Goal: Task Accomplishment & Management: Manage account settings

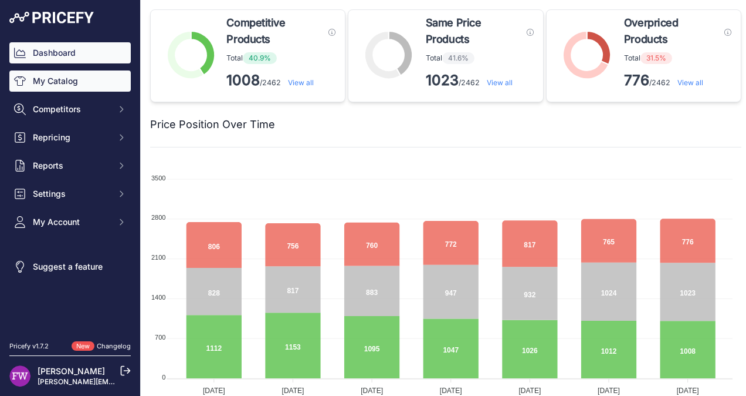
click at [70, 87] on link "My Catalog" at bounding box center [69, 80] width 121 height 21
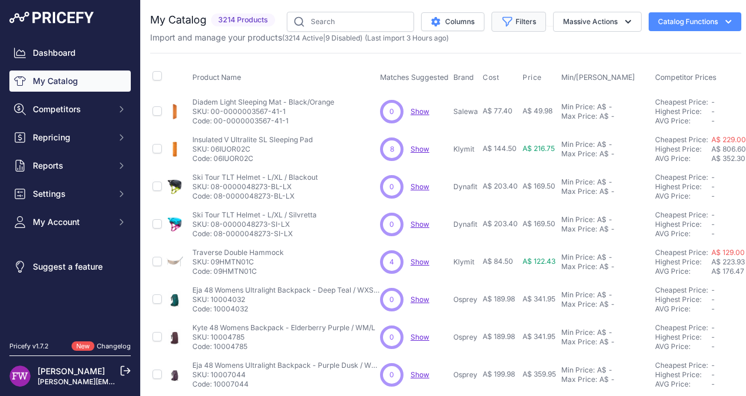
click at [530, 22] on button "Filters" at bounding box center [519, 22] width 55 height 20
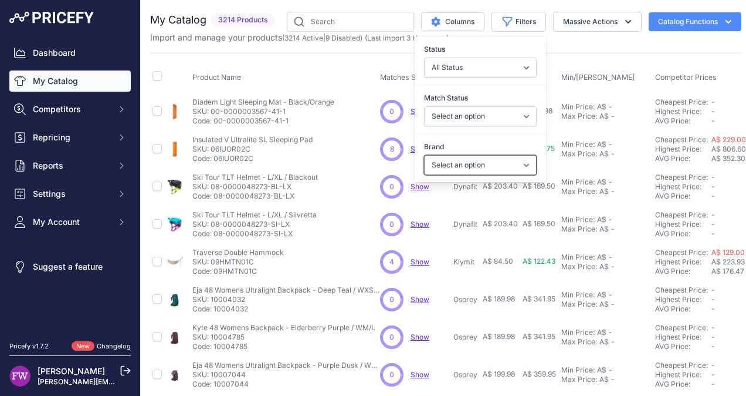
click at [516, 163] on select "Select an option 100% 226ERS Abus Albek Arva Basil BBB Cycling Biolite Black Di…" at bounding box center [480, 165] width 113 height 20
select select "Ogio"
click at [424, 155] on select "Select an option 100% 226ERS Abus Albek Arva Basil BBB Cycling Biolite Black Di…" at bounding box center [480, 165] width 113 height 20
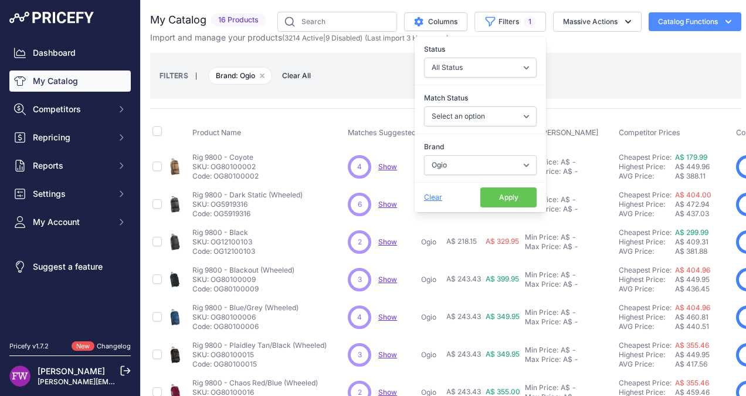
click at [499, 196] on button "Apply" at bounding box center [509, 197] width 56 height 20
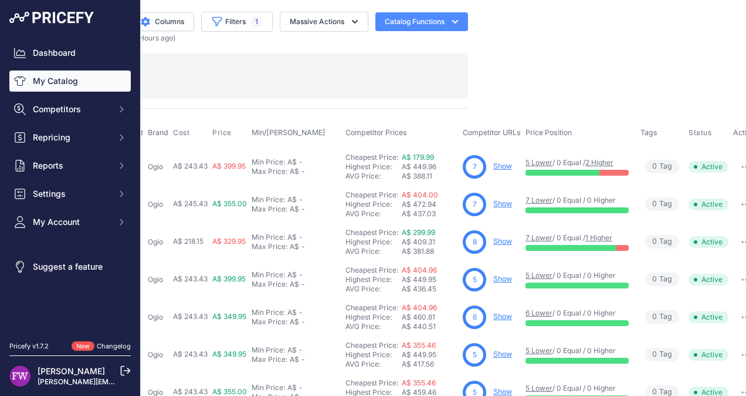
scroll to position [0, 273]
click at [498, 165] on link "Show" at bounding box center [503, 165] width 19 height 9
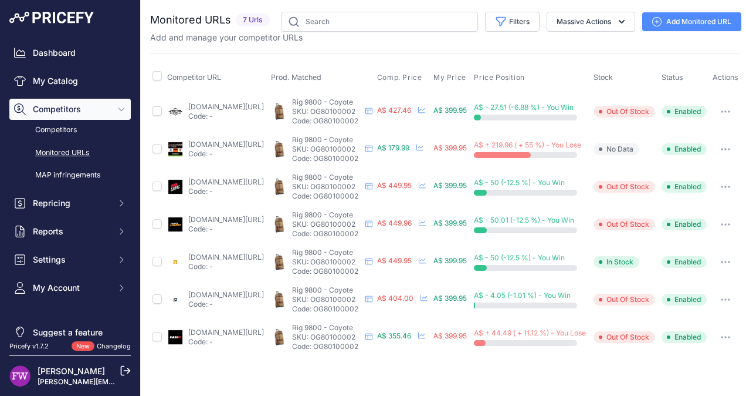
click at [732, 108] on button "button" at bounding box center [725, 111] width 23 height 16
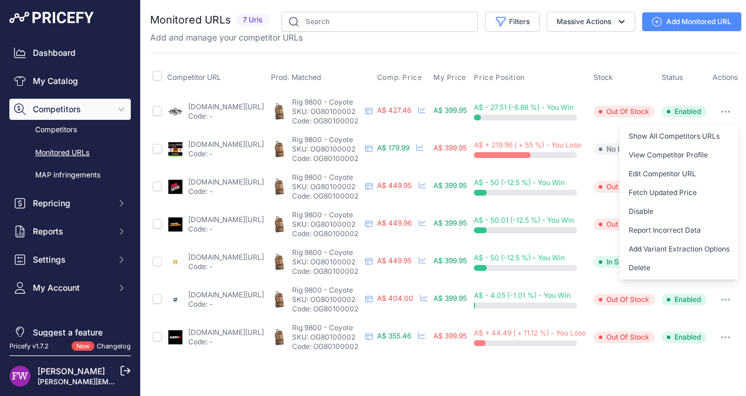
click at [482, 50] on div "Monitored URLs 7 Urls" at bounding box center [446, 184] width 592 height 344
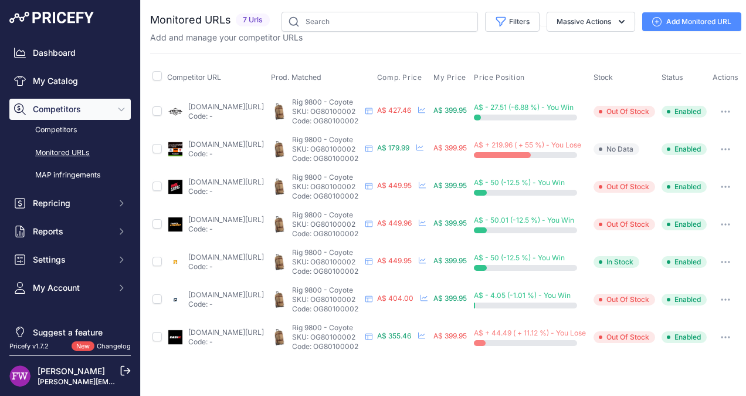
click at [95, 107] on span "Competitors" at bounding box center [71, 109] width 77 height 12
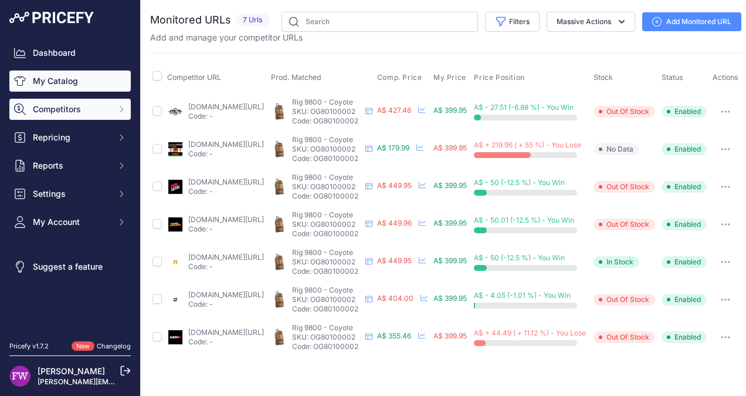
click at [87, 85] on link "My Catalog" at bounding box center [69, 80] width 121 height 21
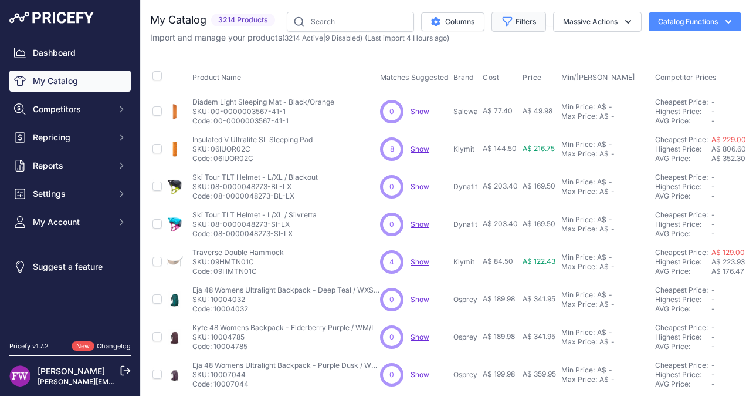
click at [525, 28] on button "Filters" at bounding box center [519, 22] width 55 height 20
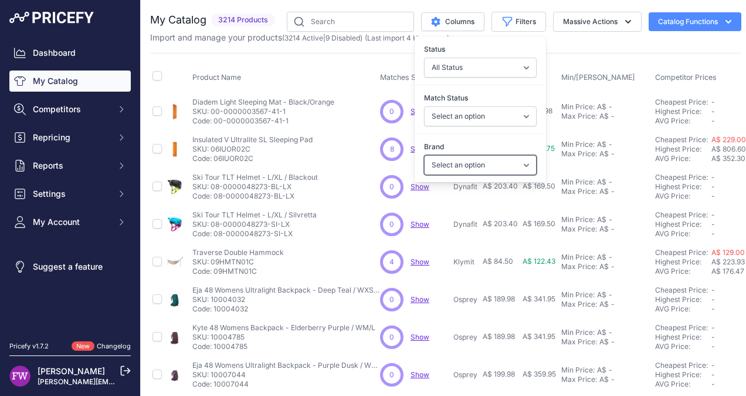
click at [517, 160] on select "Select an option 100% 226ERS Abus Albek Arva Basil BBB Cycling Biolite Black Di…" at bounding box center [480, 165] width 113 height 20
select select "Ogio"
click at [424, 155] on select "Select an option 100% 226ERS Abus Albek Arva Basil BBB Cycling Biolite Black Di…" at bounding box center [480, 165] width 113 height 20
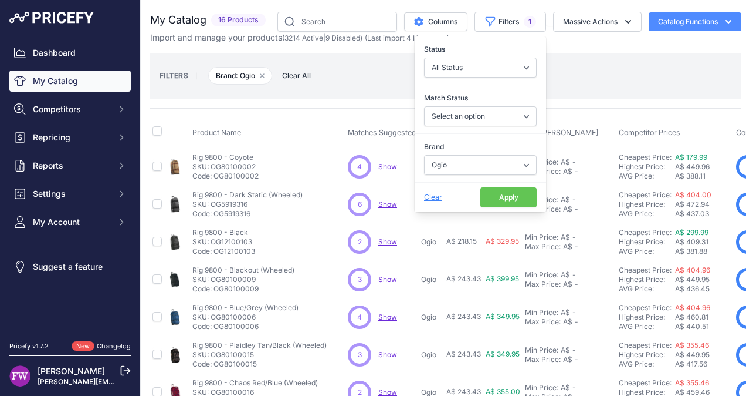
click at [491, 191] on button "Apply" at bounding box center [509, 197] width 56 height 20
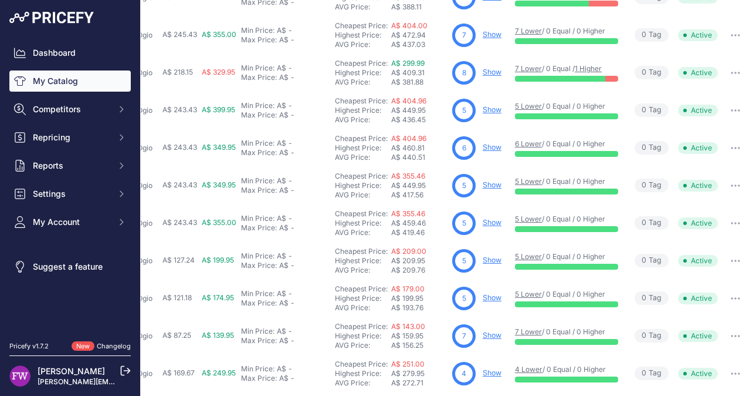
scroll to position [143, 292]
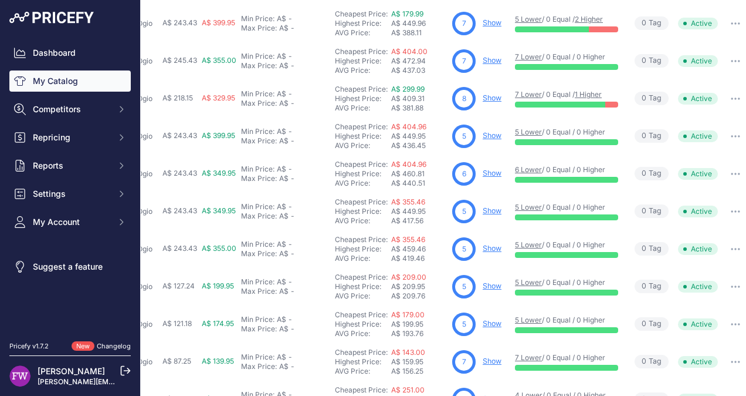
click at [734, 102] on button "button" at bounding box center [735, 98] width 23 height 16
drag, startPoint x: 732, startPoint y: 95, endPoint x: 732, endPoint y: 82, distance: 12.9
click at [732, 82] on td "Disable Delete ​" at bounding box center [736, 99] width 31 height 38
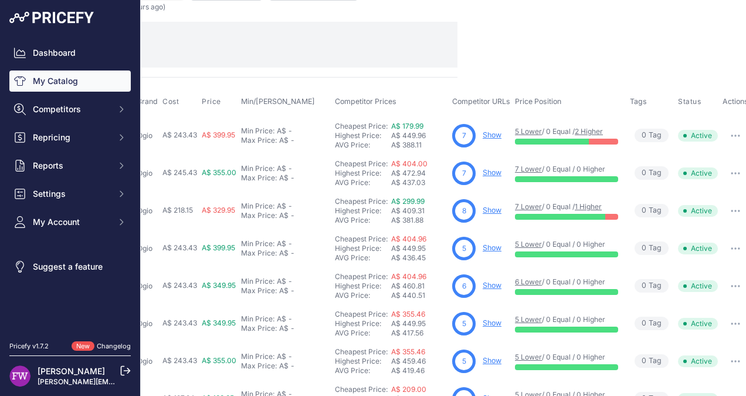
scroll to position [0, 292]
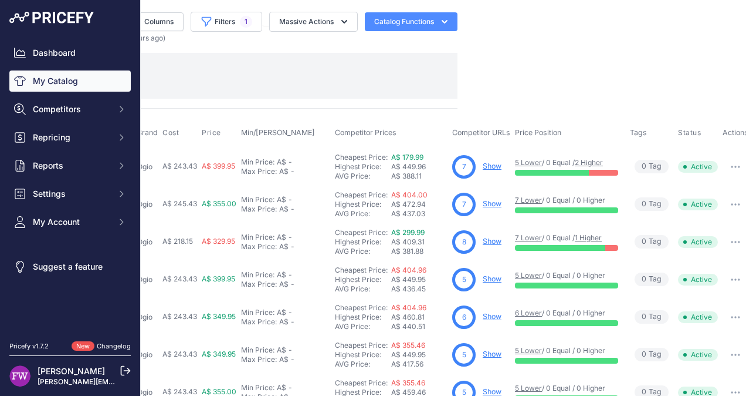
click at [498, 90] on main "Close You are not connected to the internet." at bounding box center [446, 198] width 610 height 396
click at [483, 279] on link "Show" at bounding box center [492, 278] width 19 height 9
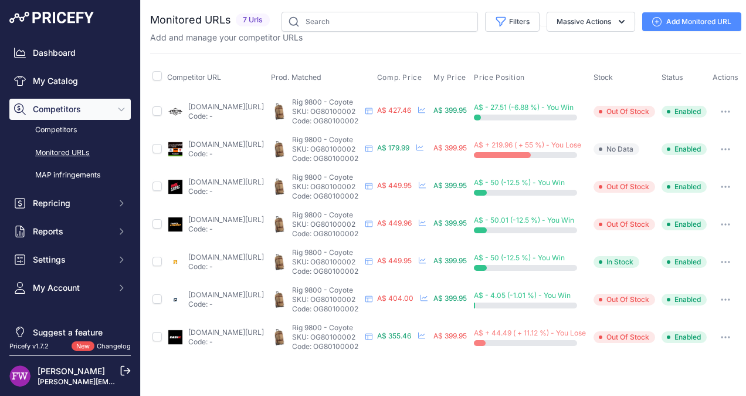
click at [218, 106] on link "[DOMAIN_NAME][URL]" at bounding box center [226, 106] width 76 height 9
click at [239, 144] on link "[DOMAIN_NAME][URL]" at bounding box center [226, 144] width 76 height 9
click at [401, 147] on span "A$ 179.99" at bounding box center [393, 147] width 32 height 9
click at [236, 142] on link "motohub.com.au/ogio-gear-bag-rig-9800-coyote-og80100002?gad_campaignid=21687421…" at bounding box center [226, 144] width 76 height 9
click at [731, 145] on button "button" at bounding box center [725, 149] width 23 height 16
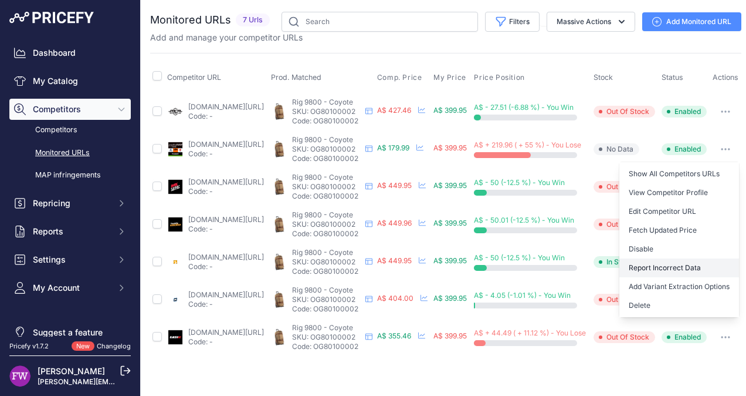
click at [683, 270] on button "Report Incorrect Data" at bounding box center [680, 267] width 120 height 19
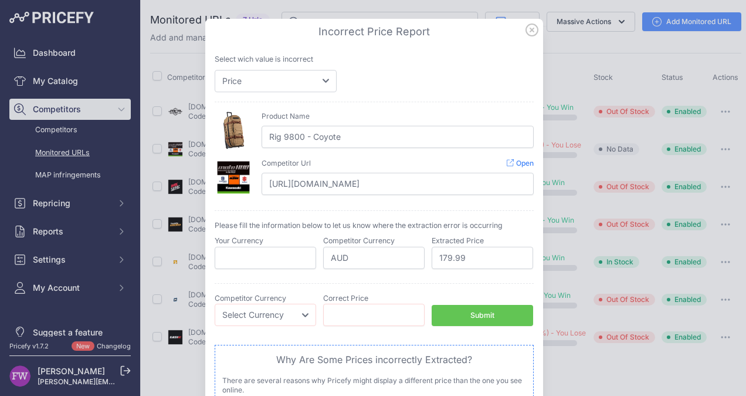
click at [474, 268] on div "Please fill the information below to let us know where the extraction error is …" at bounding box center [374, 244] width 319 height 68
click at [526, 31] on icon at bounding box center [532, 30] width 12 height 12
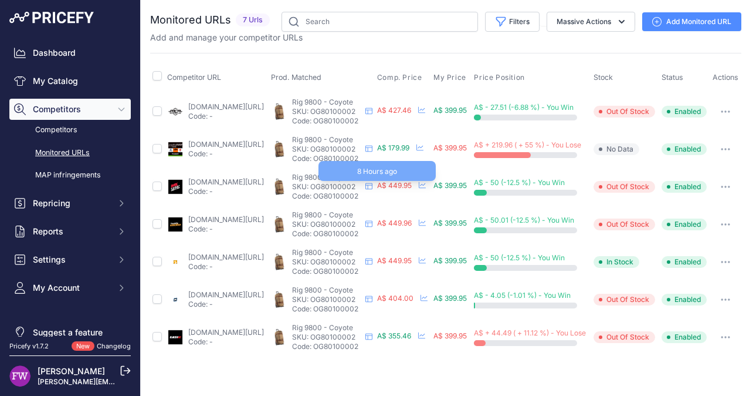
click at [407, 183] on span "A$ 449.95" at bounding box center [394, 185] width 35 height 9
click at [227, 182] on link "mxstore.com.au/p/ogio-rig-9800-coyote-gear-bag/og80100002?prirule_jdsnikfkfjsd=…" at bounding box center [226, 181] width 76 height 9
click at [218, 217] on link "shop.teammoto.com.au/ogio-rig-9800-coyote?prirule_jdsnikfkfjsd=7008" at bounding box center [226, 219] width 76 height 9
click at [227, 218] on link "shop.teammoto.com.au/ogio-rig-9800-coyote?prirule_jdsnikfkfjsd=7008" at bounding box center [226, 219] width 76 height 9
click at [253, 255] on link "bikebiz.com.au/products/ogio-rig-9800-coyote-gear-bag?prirule_jdsnikfkfjsd=7008" at bounding box center [226, 256] width 76 height 9
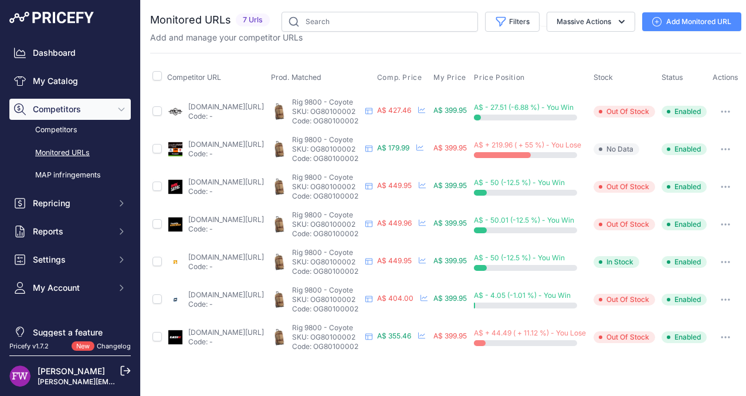
click at [215, 292] on link "motoheaven.com.au/products/ogio-rig-9800-wheeled-gear-bag-coyote?prirule_jdsnik…" at bounding box center [226, 294] width 76 height 9
click at [248, 329] on link "easyr.com.au/products/ogio-rig-9800-wheeled-coyote-gear-bag?prirule_jdsnikfkfjs…" at bounding box center [226, 331] width 76 height 9
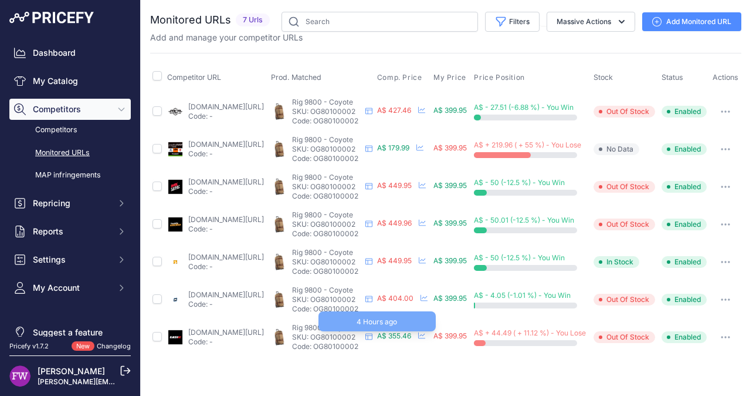
click at [410, 331] on span "A$ 355.46" at bounding box center [394, 335] width 34 height 9
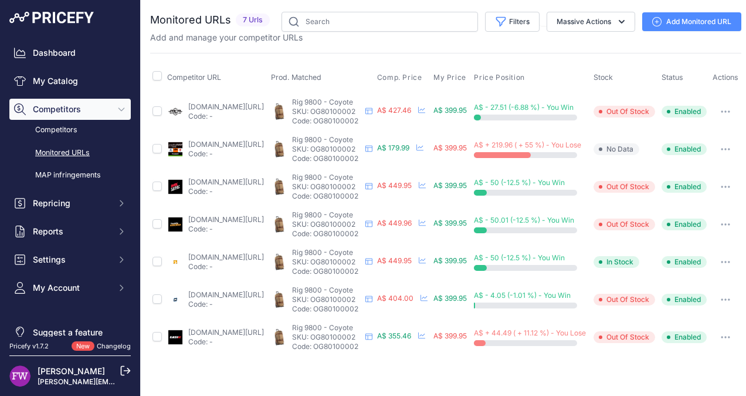
click at [259, 330] on link "easyr.com.au/products/ogio-rig-9800-wheeled-coyote-gear-bag?prirule_jdsnikfkfjs…" at bounding box center [226, 331] width 76 height 9
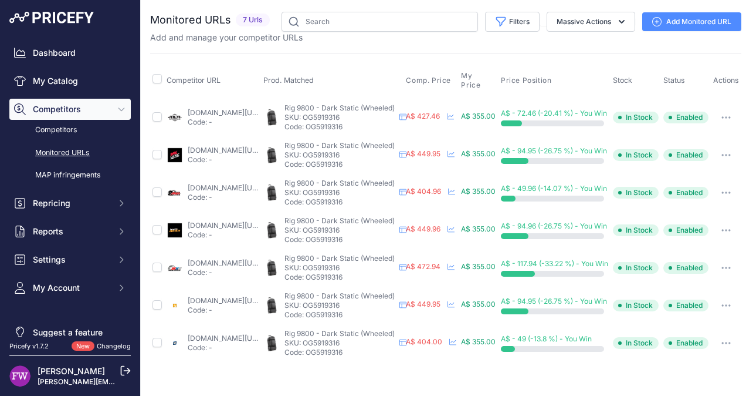
click at [245, 108] on link "mcas.com.au/ogio-rig-9800-dark-static-wheeled-gearbagog5919316?prirule_jdsnikfk…" at bounding box center [226, 112] width 76 height 9
click at [227, 146] on link "mxstore.com.au/p/ogio-rig-9800-dark-static-gear-bag/og5919316?prirule_jdsnikfkf…" at bounding box center [226, 150] width 76 height 9
click at [209, 183] on link "amawarehouse.com.au/products/ogio-rig-9800-dark-static-gear-bag-1?variant=30991…" at bounding box center [226, 187] width 76 height 9
click at [236, 221] on link "shop.teammoto.com.au/ogio-rig-9800-dark-static?prirule_jdsnikfkfjsd=7008" at bounding box center [226, 225] width 76 height 9
click at [241, 258] on link "mxonlineaustralia.com.au/ogio-gear-bag-rig-9800-wheeled-dark-static?prirule_jds…" at bounding box center [226, 262] width 76 height 9
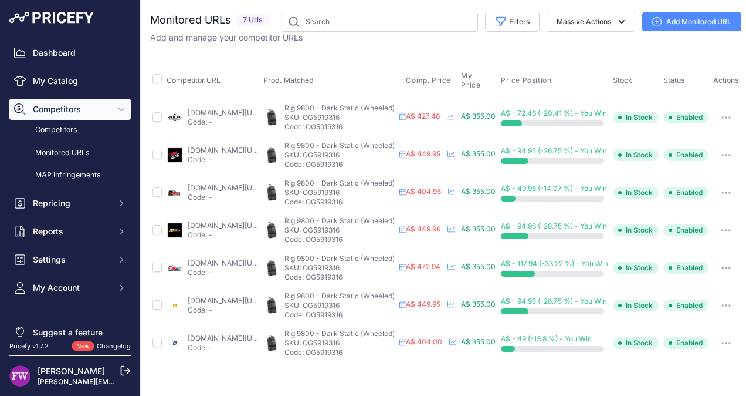
click at [225, 221] on link "shop.teammoto.com.au/ogio-rig-9800-dark-static?prirule_jdsnikfkfjsd=7008" at bounding box center [226, 225] width 76 height 9
click at [731, 266] on icon "button" at bounding box center [726, 267] width 9 height 2
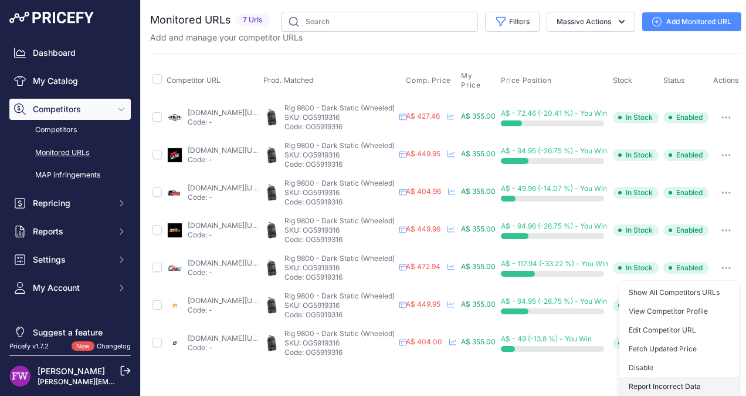
click at [694, 379] on button "Report Incorrect Data" at bounding box center [680, 386] width 120 height 19
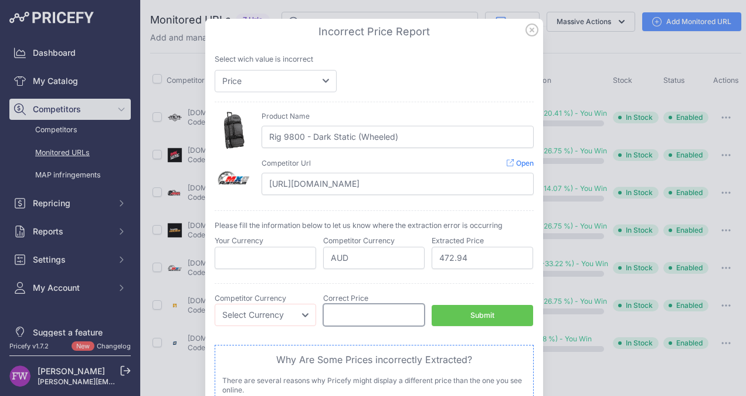
click at [384, 309] on input "number" at bounding box center [374, 314] width 102 height 22
click at [299, 313] on select "Select Currency EUR CAD CNY JPY PLN" at bounding box center [266, 314] width 102 height 22
select select "AUD"
click at [215, 303] on select "Select Currency EUR CAD CNY JPY PLN" at bounding box center [266, 314] width 102 height 22
click at [339, 310] on input "number" at bounding box center [374, 314] width 102 height 22
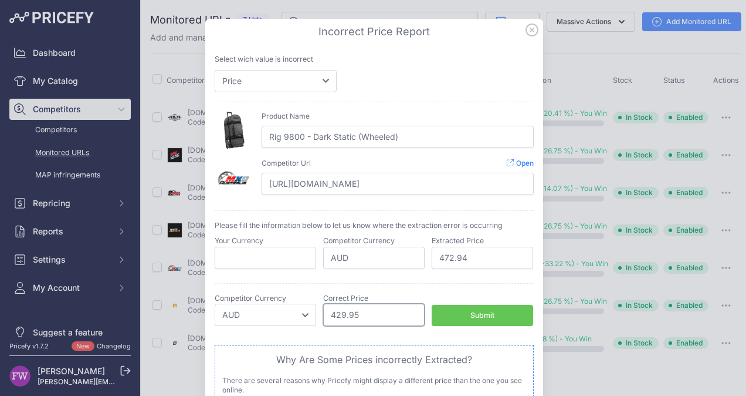
type input "429.95"
click at [475, 310] on div "Submit" at bounding box center [483, 315] width 24 height 11
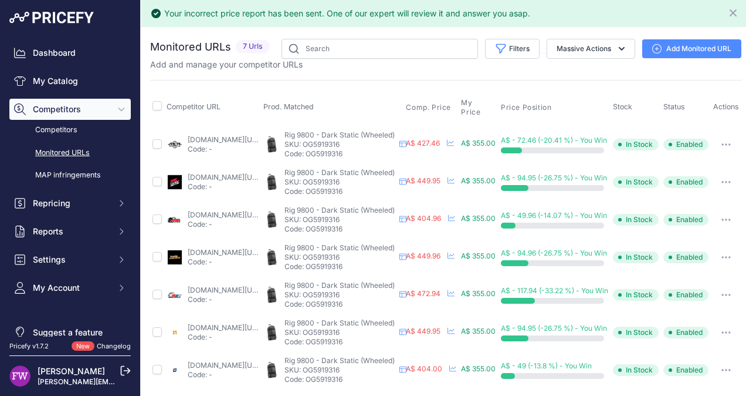
scroll to position [0, 0]
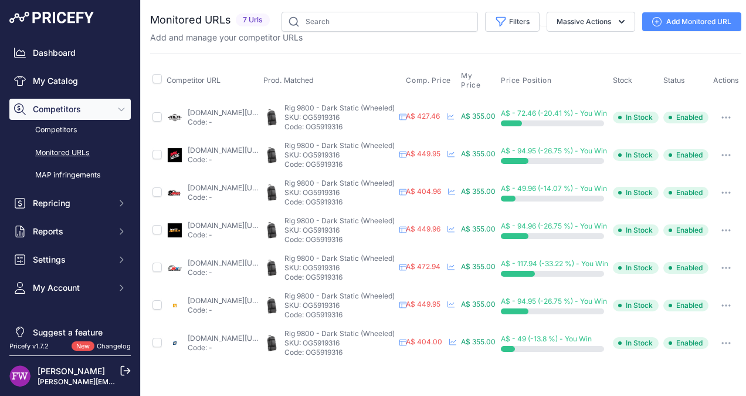
click at [251, 333] on link "motoheaven.com.au/products/ogio-rig-9800-wheeled-gear-bag-dark-static?prirule_j…" at bounding box center [226, 337] width 76 height 9
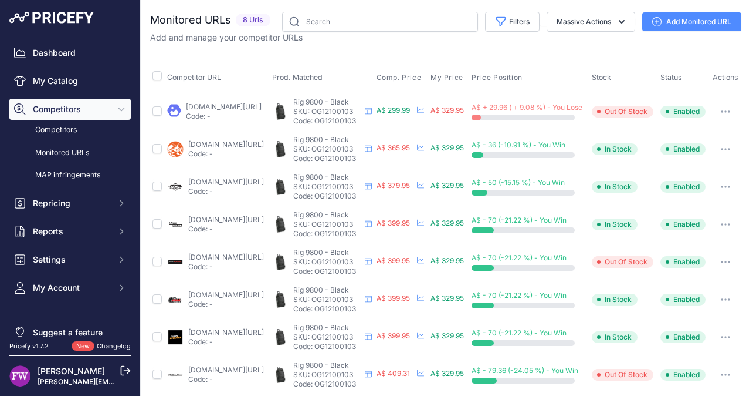
click at [237, 103] on link "pushys.com.au/ogio-rig-9800-travel-bag.html?prirule_jdsnikfkfjsd=7008" at bounding box center [224, 106] width 76 height 9
click at [250, 143] on link "wildearth.com.au/buy/ogio-rig-9800-wheeled-gear-bag-black/og12100103?prirule_jd…" at bounding box center [226, 144] width 76 height 9
click at [237, 178] on link "mcas.com.au/ogio-rig-9800-blackog12100103?prirule_jdsnikfkfjsd=7008" at bounding box center [226, 181] width 76 height 9
click at [255, 218] on link "motohouse.com.au/products/ogio-rig-9800-black-gear-bag?currency=aud&prirule_jds…" at bounding box center [226, 219] width 76 height 9
click at [224, 255] on link "brisbanemotorcycles.com.au/ogio-gear-bag-rig-9800?prirule_jdsnikfkfjsd=7008" at bounding box center [226, 256] width 76 height 9
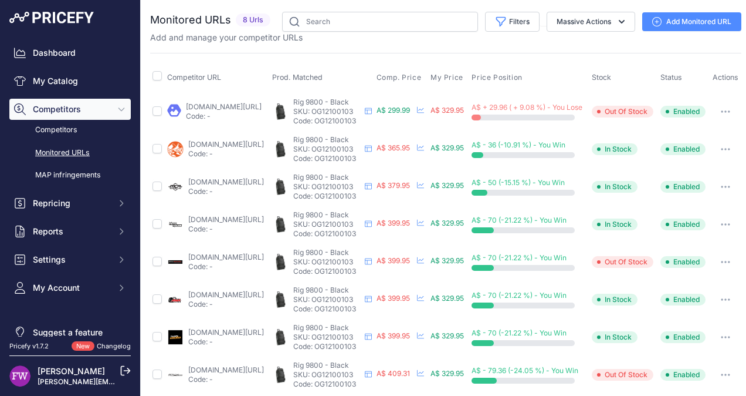
click at [726, 224] on icon "button" at bounding box center [725, 224] width 1 height 1
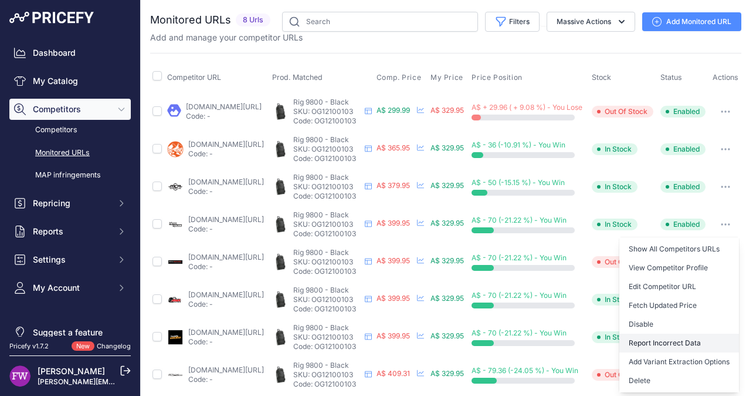
click at [696, 341] on button "Report Incorrect Data" at bounding box center [680, 342] width 120 height 19
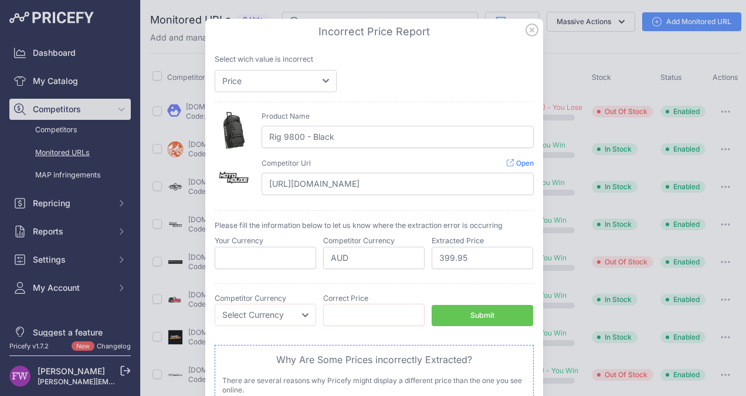
click at [528, 33] on icon at bounding box center [532, 29] width 13 height 13
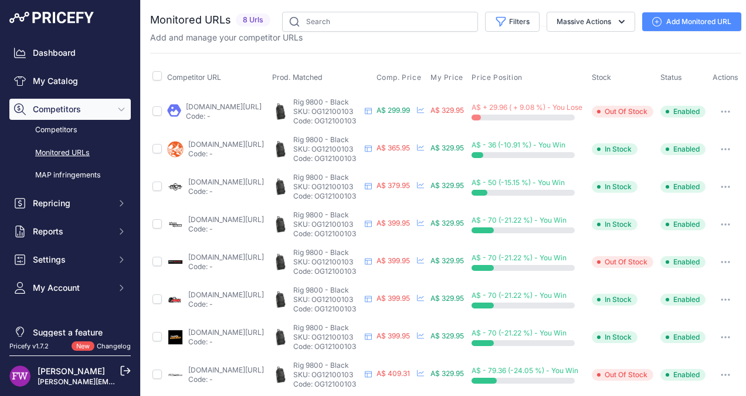
click at [723, 261] on icon "button" at bounding box center [722, 261] width 1 height 1
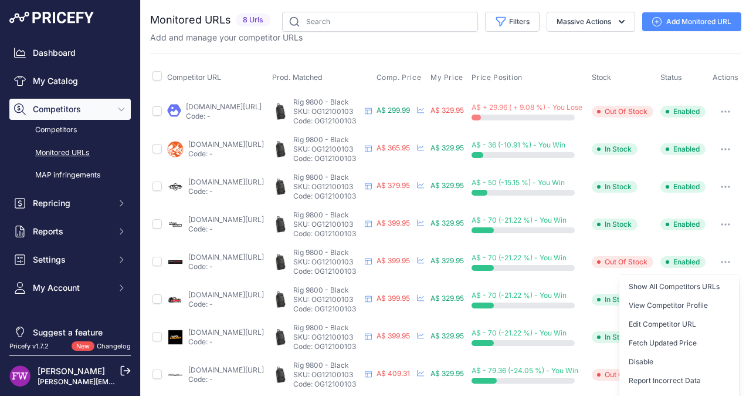
scroll to position [42, 0]
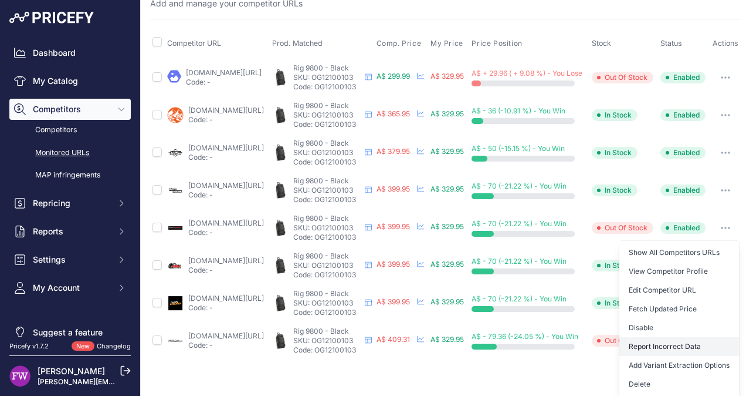
click at [682, 337] on button "Report Incorrect Data" at bounding box center [680, 346] width 120 height 19
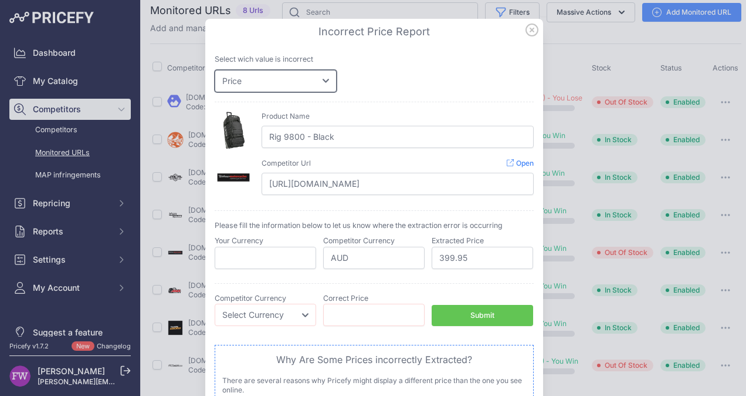
click at [319, 79] on select "Price Stock" at bounding box center [276, 81] width 122 height 22
select select "stock"
click at [215, 70] on select "Price Stock" at bounding box center [276, 81] width 122 height 22
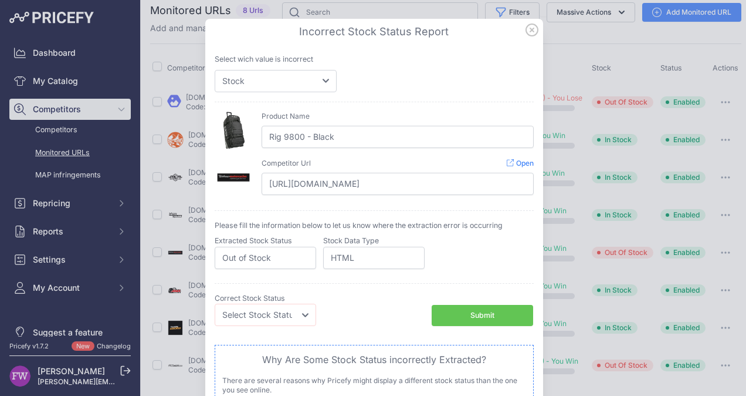
click at [496, 312] on button "Submit" at bounding box center [483, 316] width 102 height 22
click at [474, 319] on button "Submit" at bounding box center [483, 316] width 102 height 22
click at [472, 312] on div "Submit" at bounding box center [483, 315] width 24 height 11
click at [528, 31] on icon at bounding box center [532, 29] width 13 height 13
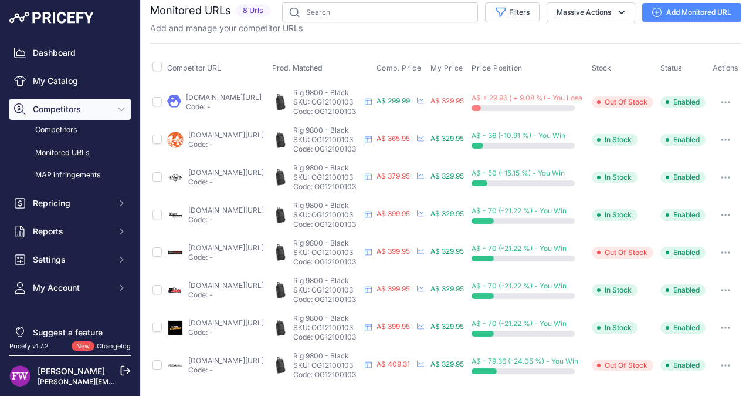
click at [731, 251] on icon "button" at bounding box center [725, 252] width 9 height 2
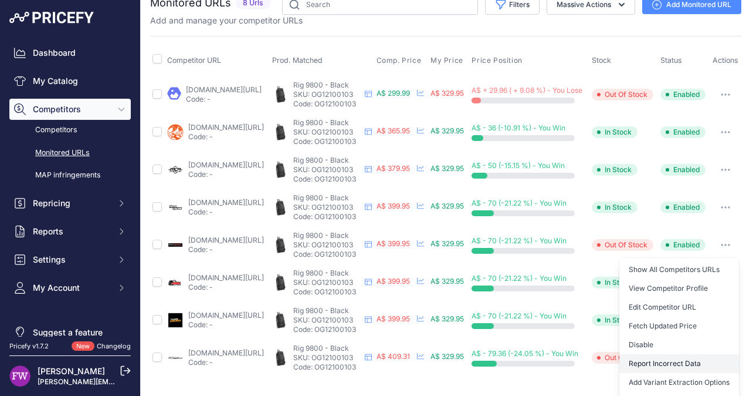
click at [684, 363] on button "Report Incorrect Data" at bounding box center [680, 363] width 120 height 19
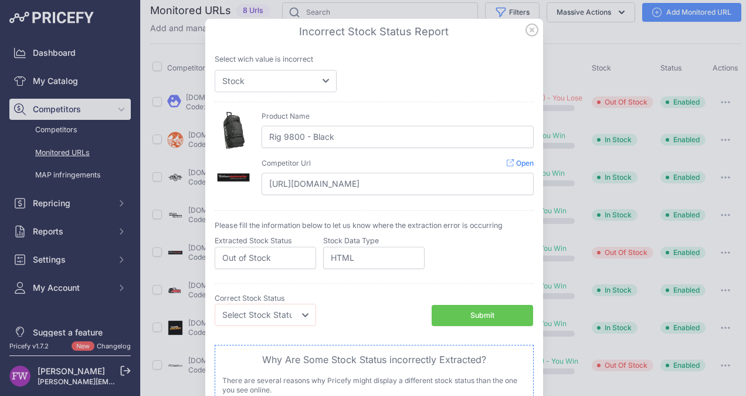
click at [446, 313] on button "Submit" at bounding box center [483, 316] width 102 height 22
click at [478, 311] on div "Submit" at bounding box center [483, 315] width 24 height 11
click at [529, 28] on icon at bounding box center [532, 30] width 12 height 12
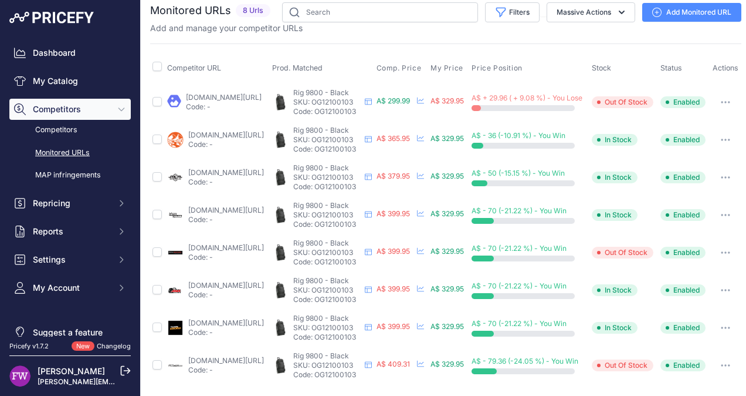
click at [252, 280] on link "amawarehouse.com.au/products/ogio-rig-9800-gear-bag-1?prirule_jdsnikfkfjsd=7008" at bounding box center [226, 284] width 76 height 9
click at [735, 282] on button "button" at bounding box center [725, 290] width 23 height 16
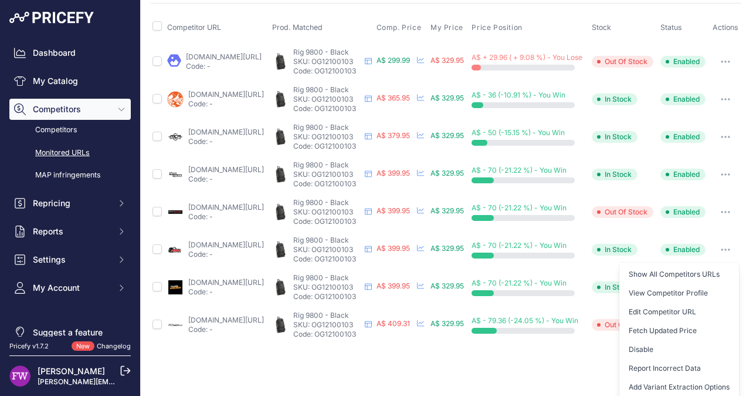
scroll to position [64, 0]
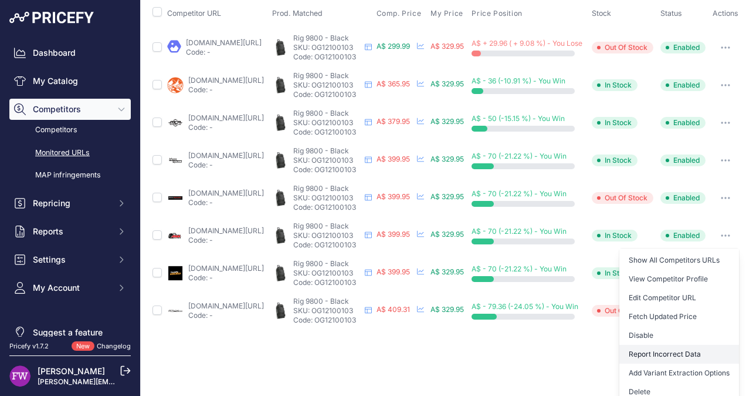
click at [695, 352] on button "Report Incorrect Data" at bounding box center [680, 353] width 120 height 19
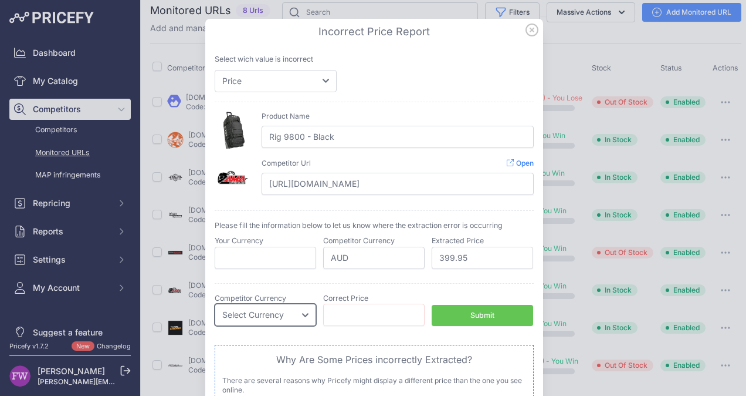
click at [298, 315] on select "Select Currency EUR CAD CNY JPY PLN" at bounding box center [266, 314] width 102 height 22
select select "AUD"
click at [215, 303] on select "Select Currency EUR CAD CNY JPY PLN" at bounding box center [266, 314] width 102 height 22
click at [350, 312] on input "number" at bounding box center [374, 314] width 102 height 22
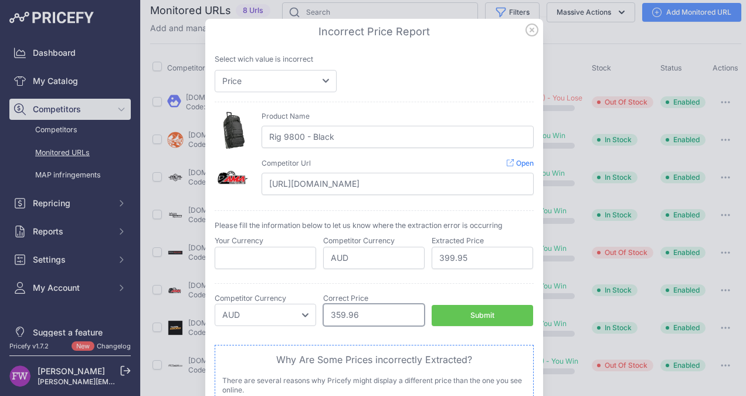
type input "359.96"
click at [465, 313] on button "Submit" at bounding box center [483, 316] width 102 height 22
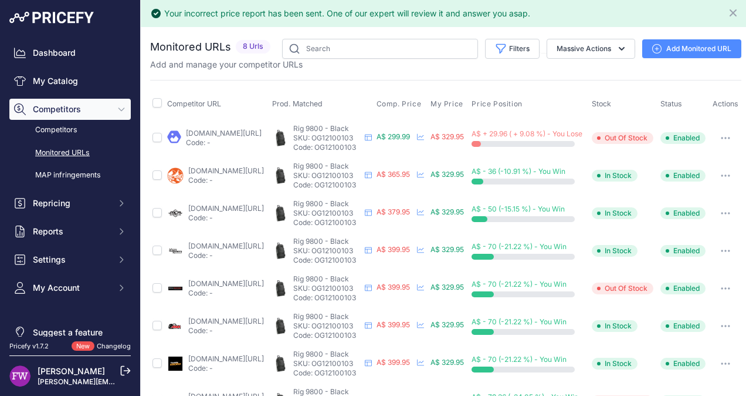
scroll to position [43, 0]
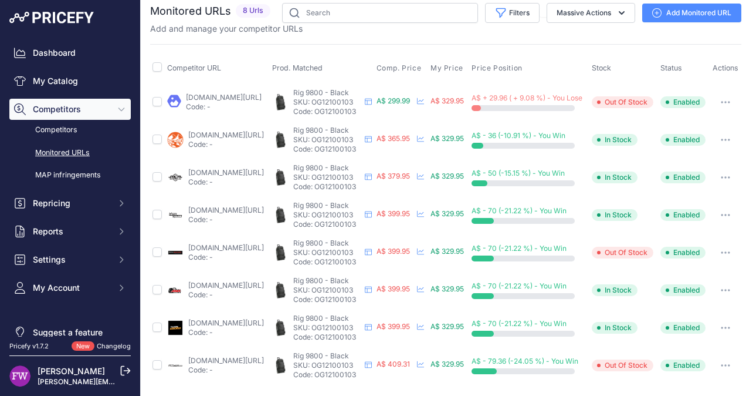
click at [214, 318] on link "shop.teammoto.com.au/ogio-rig-9800-black?prirule_jdsnikfkfjsd=7008" at bounding box center [226, 322] width 76 height 9
click at [249, 356] on link "mx247.com.au/products/ogio-rig-9800-black-gear-bag?prirule_jdsnikfkfjsd=7008" at bounding box center [226, 360] width 76 height 9
click at [731, 364] on icon "button" at bounding box center [725, 365] width 9 height 2
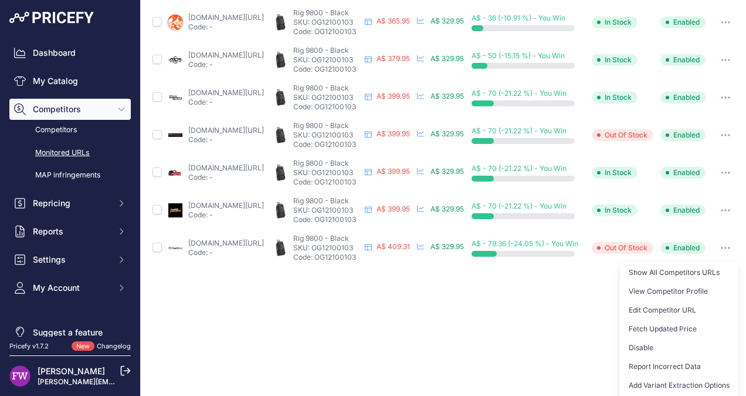
scroll to position [173, 0]
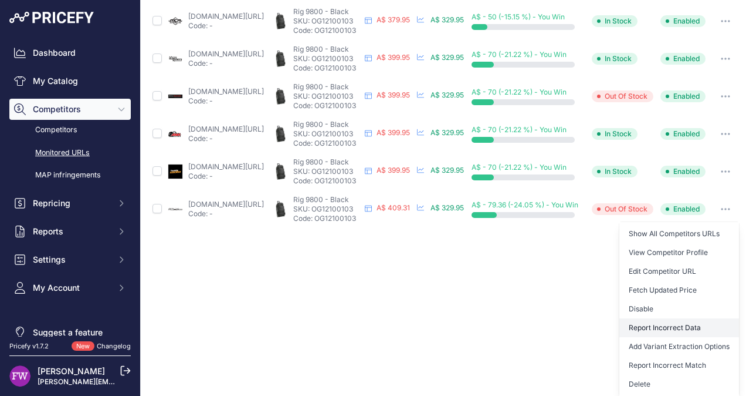
click at [712, 318] on button "Report Incorrect Data" at bounding box center [680, 327] width 120 height 19
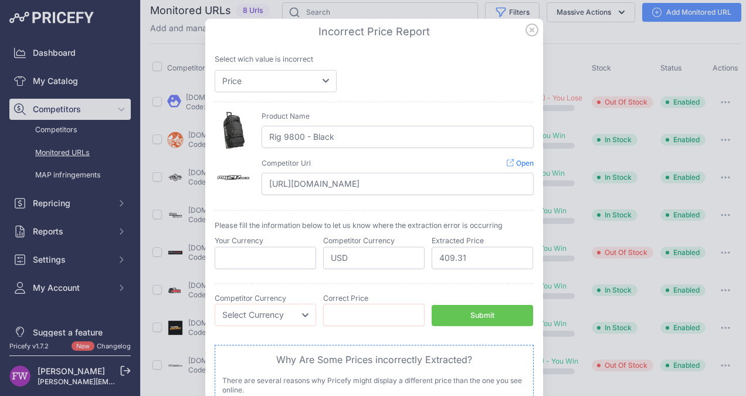
click at [527, 31] on icon at bounding box center [532, 30] width 12 height 12
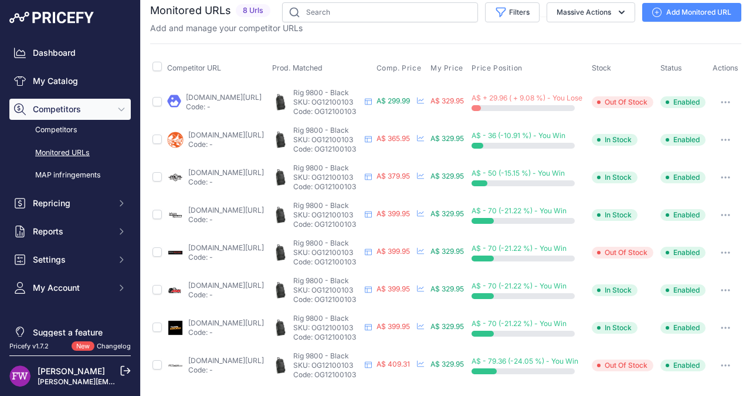
click at [726, 364] on icon "button" at bounding box center [725, 364] width 1 height 1
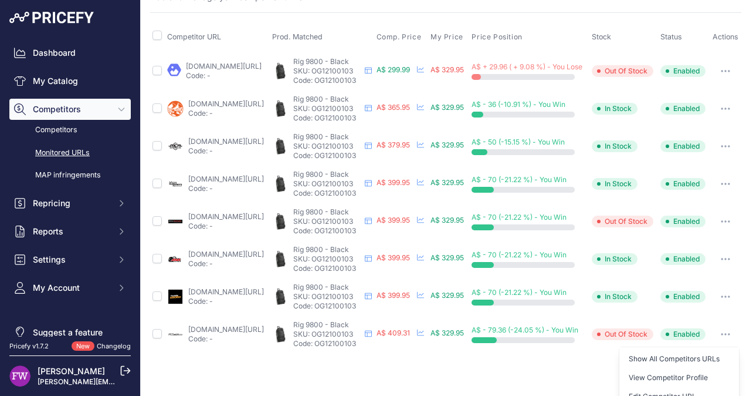
scroll to position [173, 0]
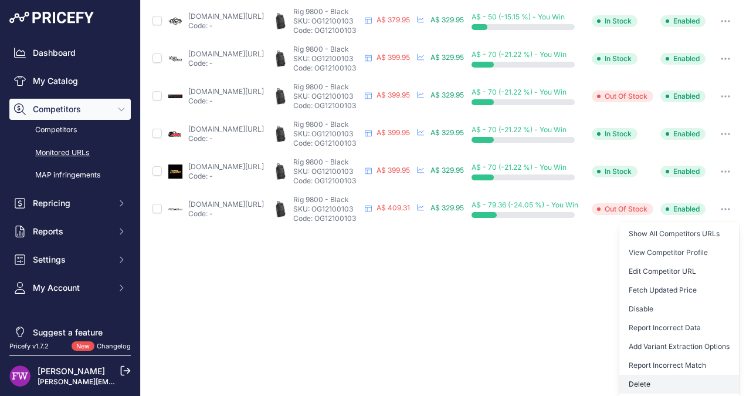
click at [695, 380] on button "Delete" at bounding box center [680, 383] width 120 height 19
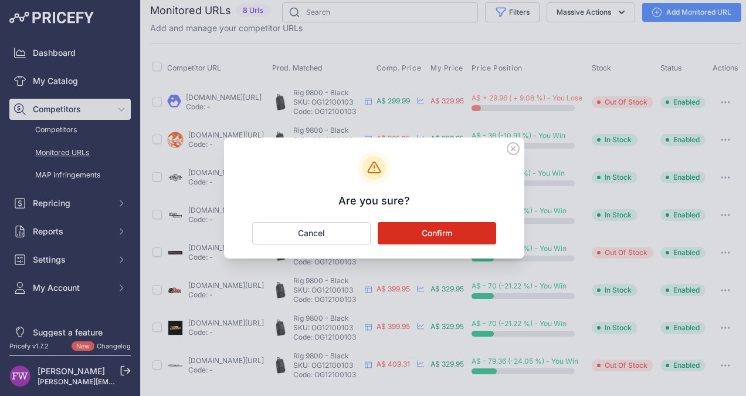
click at [474, 237] on button "Confirm" at bounding box center [437, 233] width 119 height 22
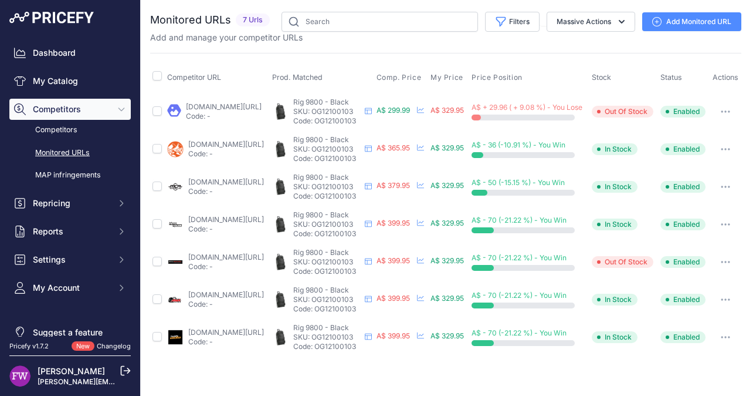
scroll to position [0, 0]
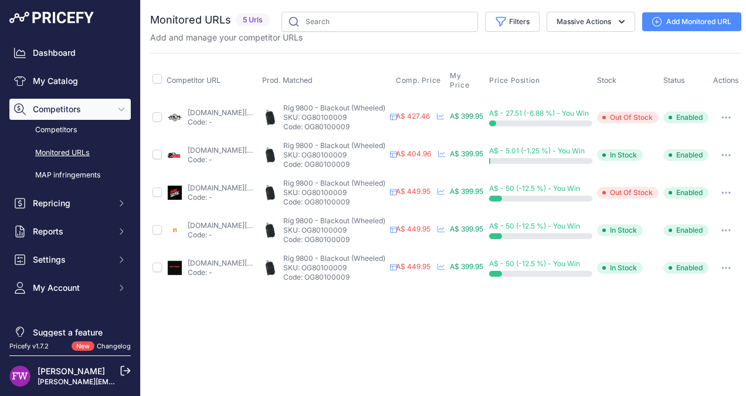
click at [204, 108] on link "mcas.com.au/g-bag-9800-whl-blkout-2-og80100009?prirule_jdsnikfkfjsd=7008" at bounding box center [226, 112] width 76 height 9
click at [236, 146] on link "amawarehouse.com.au/products/ogio-rig-9800-blackout-gear-bag?prirule_jdsnikfkfj…" at bounding box center [226, 150] width 76 height 9
click at [244, 183] on link "mxstore.com.au/p/ogio-rig-9800-blackout-gear-bag/og80100009?prirule_jdsnikfkfjs…" at bounding box center [226, 187] width 76 height 9
click at [249, 221] on link "bikebiz.com.au/products/ogio-rig-9800-blackout-gear-hauler?prirule_jdsnikfkfjsd…" at bounding box center [226, 225] width 76 height 9
click at [227, 258] on link "cullysyamaha.com.au/products/ogio-rig-9800-wheeled-gear-bag-blackout?prirule_jd…" at bounding box center [226, 262] width 76 height 9
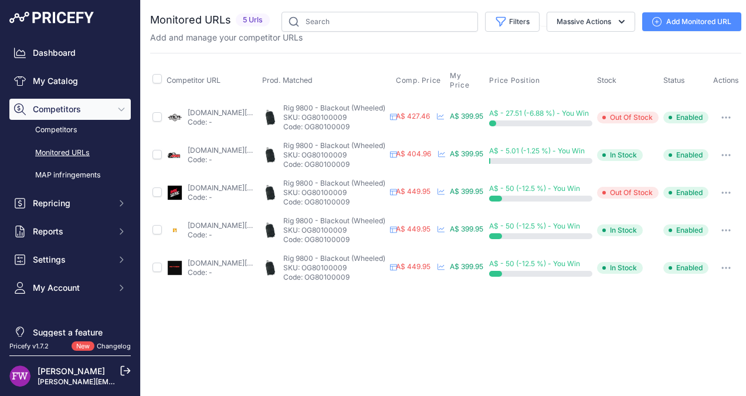
click at [527, 137] on td "A$ - 5.01 (-1.25 %) - You Win" at bounding box center [541, 155] width 108 height 38
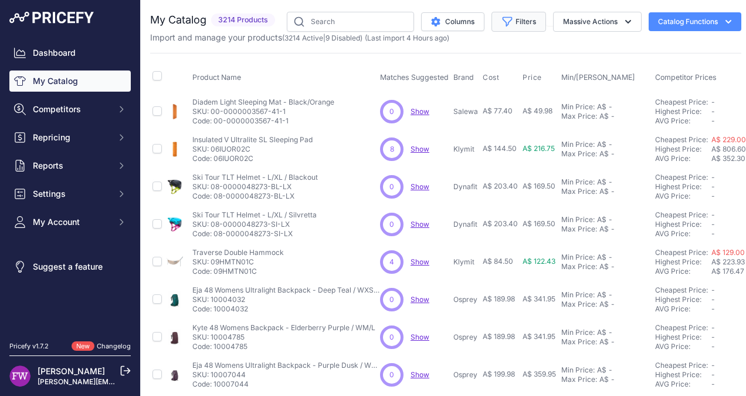
click at [523, 26] on button "Filters" at bounding box center [519, 22] width 55 height 20
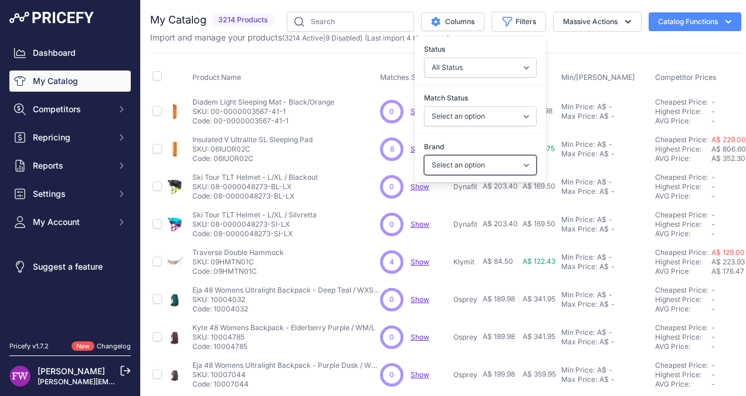
click at [492, 165] on select "Select an option 100% 226ERS Abus Albek [PERSON_NAME] BBB Cycling Biolite Black…" at bounding box center [480, 165] width 113 height 20
select select "Ogio"
click at [424, 155] on select "Select an option 100% 226ERS Abus Albek [PERSON_NAME] BBB Cycling Biolite Black…" at bounding box center [480, 165] width 113 height 20
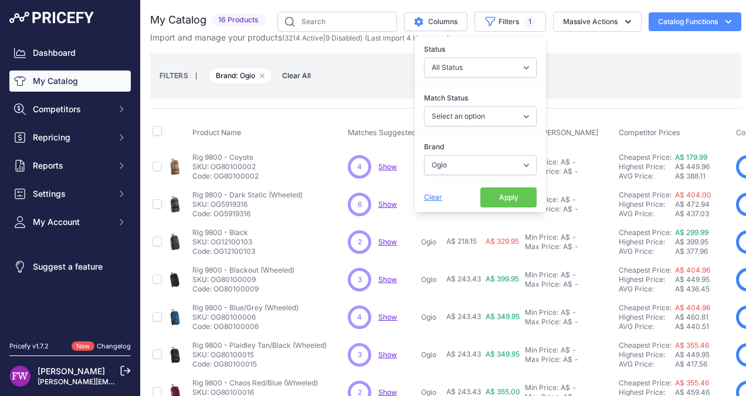
click at [511, 191] on button "Apply" at bounding box center [509, 197] width 56 height 20
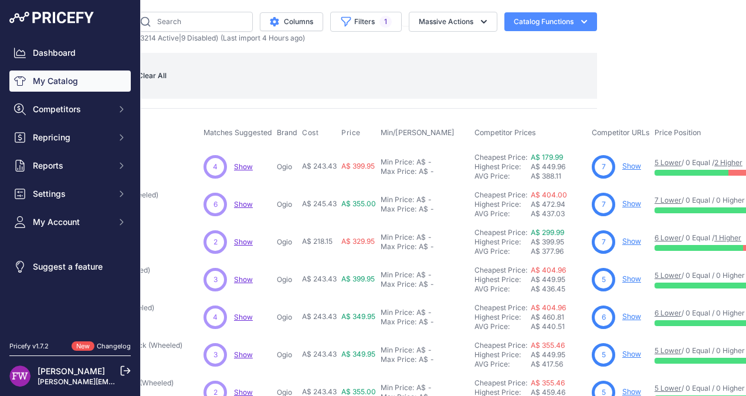
scroll to position [0, 172]
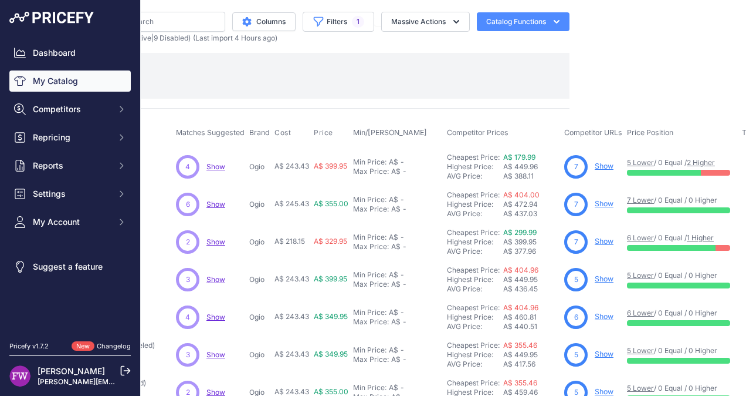
click at [606, 315] on link "Show" at bounding box center [604, 316] width 19 height 9
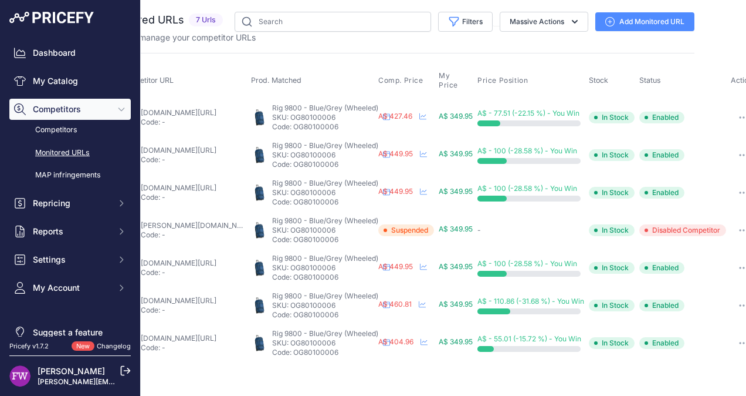
scroll to position [0, 60]
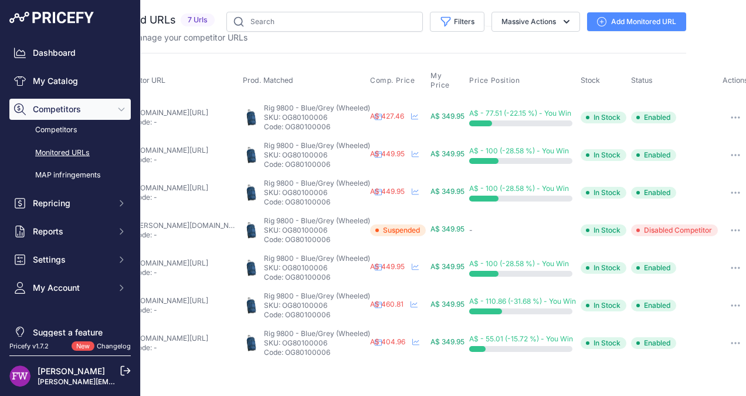
click at [736, 222] on button "button" at bounding box center [735, 230] width 23 height 16
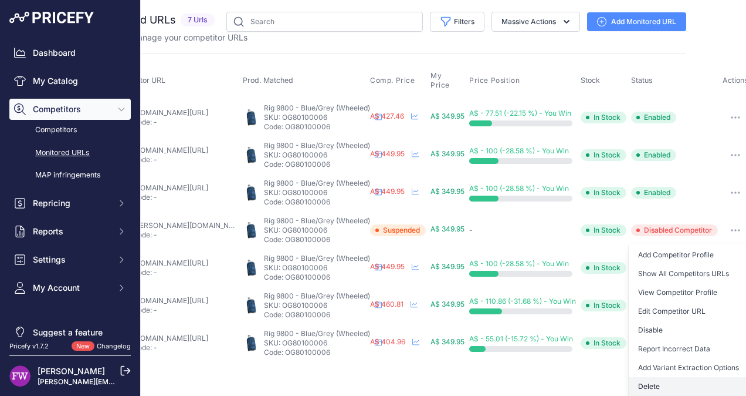
click at [681, 379] on button "Delete" at bounding box center [689, 386] width 120 height 19
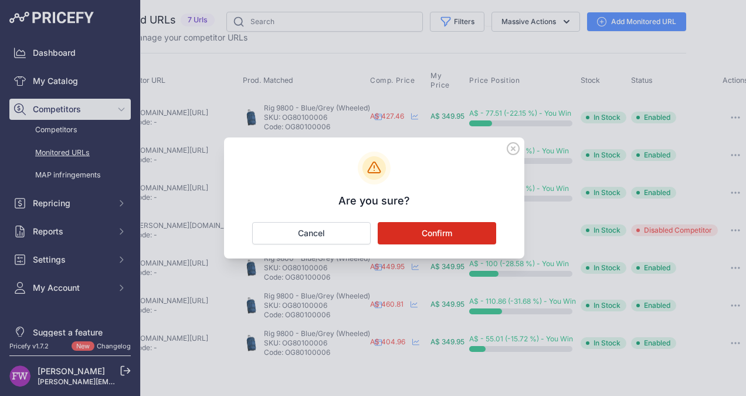
click at [464, 235] on button "Confirm" at bounding box center [437, 233] width 119 height 22
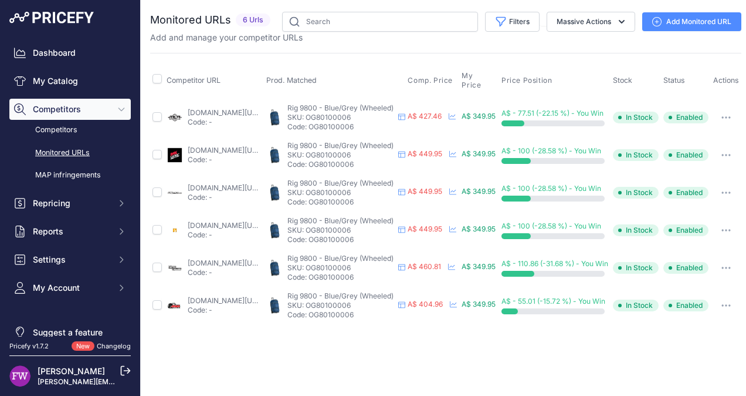
scroll to position [0, 0]
click at [221, 108] on link "[DOMAIN_NAME][URL]" at bounding box center [226, 112] width 76 height 9
click at [209, 146] on link "[DOMAIN_NAME][URL]" at bounding box center [226, 150] width 76 height 9
click at [204, 183] on link "[DOMAIN_NAME][URL]" at bounding box center [226, 187] width 76 height 9
click at [234, 221] on link "bikebiz.com.au/products/ogio-rig-9800-blue-grey-gear-hauler?prirule_jdsnikfkfjs…" at bounding box center [226, 225] width 76 height 9
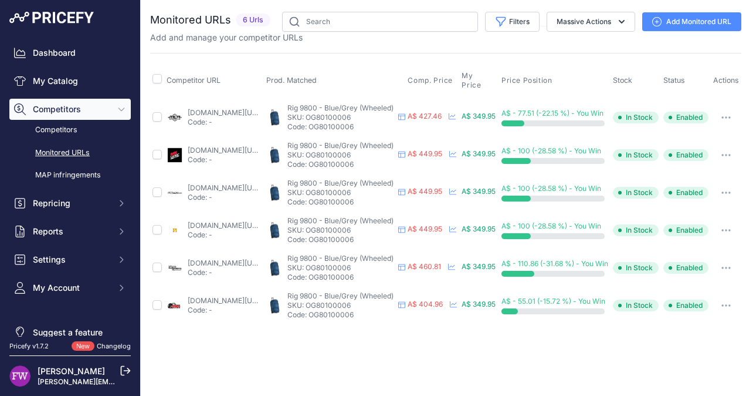
click at [228, 258] on link "motohouse.com.au/products/ogio-rig-9800-blue-grey-gear-bag?prirule_jdsnikfkfjsd…" at bounding box center [226, 262] width 76 height 9
click at [732, 259] on button "button" at bounding box center [726, 267] width 23 height 16
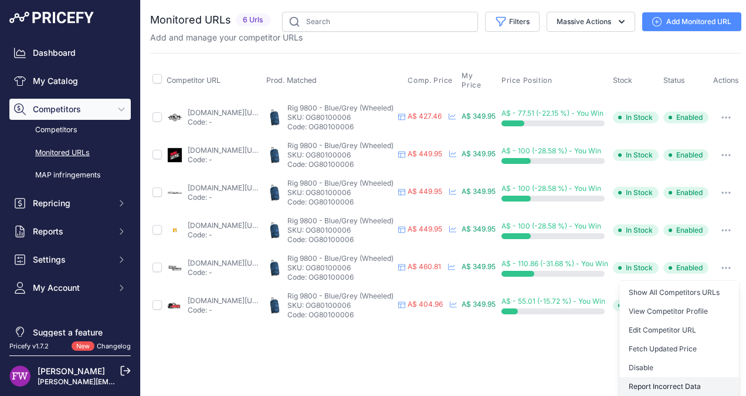
click at [676, 377] on button "Report Incorrect Data" at bounding box center [680, 386] width 120 height 19
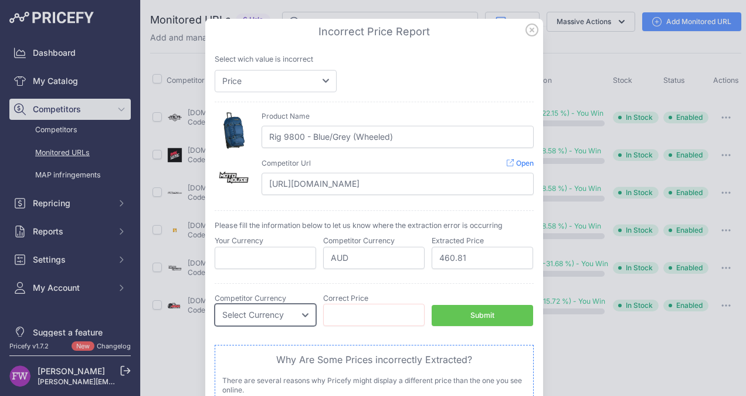
click at [302, 315] on select "Select Currency EUR CAD CNY JPY PLN" at bounding box center [266, 314] width 102 height 22
select select "AUD"
click at [215, 303] on select "Select Currency EUR CAD CNY JPY PLN" at bounding box center [266, 314] width 102 height 22
click at [323, 320] on input "number" at bounding box center [374, 314] width 102 height 22
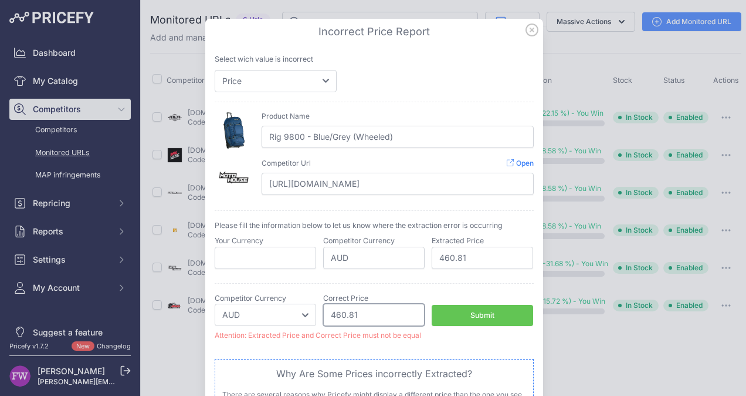
type input "460.81"
click at [527, 27] on icon at bounding box center [532, 29] width 13 height 13
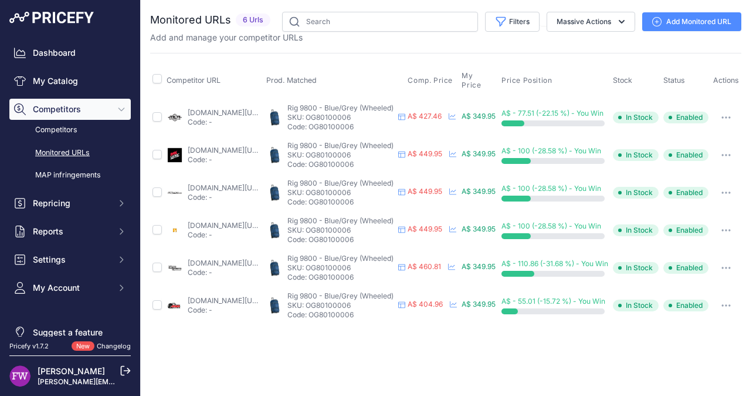
click at [224, 296] on link "amawarehouse.com.au/products/ogio-rig-9800-blue-grey-gear-bag?prirule_jdsnikfkf…" at bounding box center [226, 300] width 76 height 9
click at [69, 82] on link "My Catalog" at bounding box center [69, 80] width 121 height 21
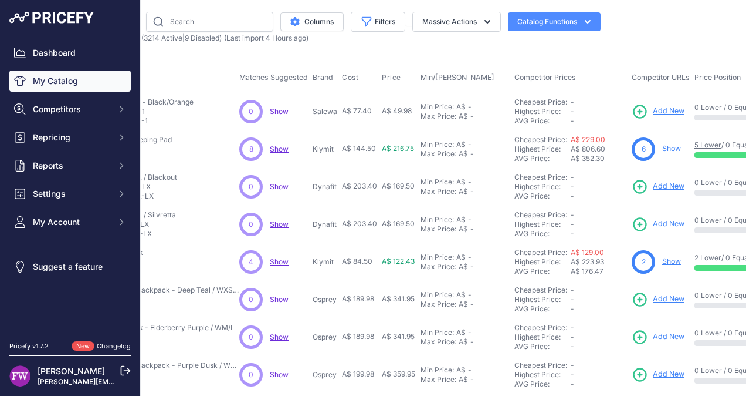
scroll to position [0, 142]
click at [378, 26] on button "Filters" at bounding box center [377, 22] width 55 height 20
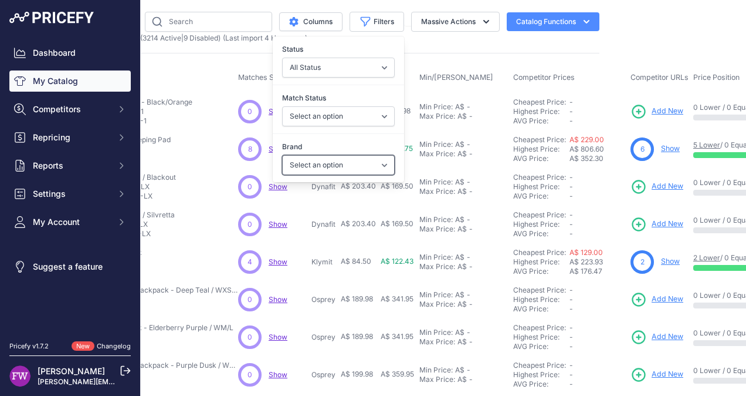
click at [355, 165] on select "Select an option 100% 226ERS Abus Albek Arva Basil BBB Cycling Biolite Black Di…" at bounding box center [338, 165] width 113 height 20
select select "Ogio"
click at [282, 155] on select "Select an option 100% 226ERS Abus Albek Arva Basil BBB Cycling Biolite Black Di…" at bounding box center [338, 165] width 113 height 20
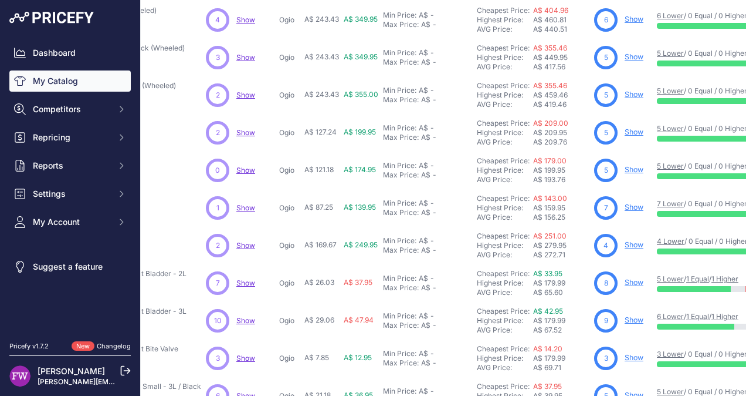
scroll to position [371, 142]
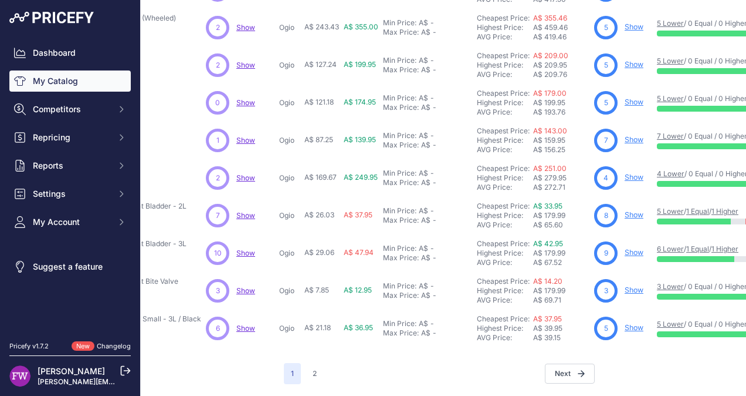
click at [643, 97] on link "Show" at bounding box center [634, 101] width 19 height 9
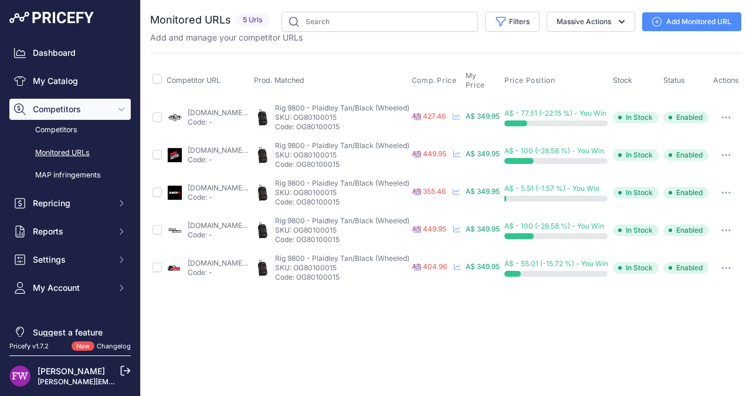
click at [207, 108] on link "mcas.com.au/g-bag-9800-whl-plaidley-tn-bk-og80100015?prirule_jdsnikfkfjsd=7008" at bounding box center [226, 112] width 76 height 9
click at [249, 146] on link "mxstore.com.au/p/ogio-rig-9800-plaidley-tan-black-gear-bag/og80100015?prirule_j…" at bounding box center [226, 150] width 76 height 9
click at [214, 183] on link "easyr.com.au/products/ogio-rig-9800-wheeled-plaidley-tan-black-gear-bag?prirule…" at bounding box center [226, 187] width 76 height 9
click at [209, 221] on link "motohouse.com.au/products/ogio-rig-9800-plaidley-tan-black-gear-bag?prirule_jds…" at bounding box center [226, 225] width 76 height 9
click at [237, 258] on link "amawarehouse.com.au/products/ogio-rig-9800-plaidley-tan-black-gear-bag?prirule_…" at bounding box center [226, 262] width 76 height 9
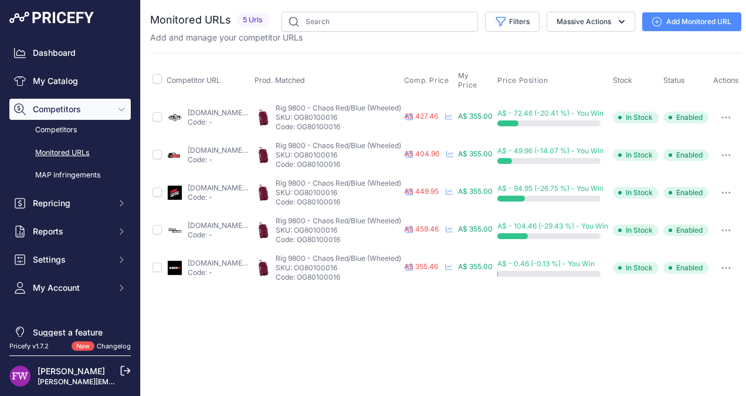
click at [223, 108] on link "[DOMAIN_NAME][URL]" at bounding box center [226, 112] width 76 height 9
click at [230, 146] on link "[DOMAIN_NAME][URL]" at bounding box center [226, 150] width 76 height 9
click at [229, 183] on link "[DOMAIN_NAME][URL]" at bounding box center [226, 187] width 76 height 9
click at [198, 221] on link "[DOMAIN_NAME][URL]" at bounding box center [226, 225] width 76 height 9
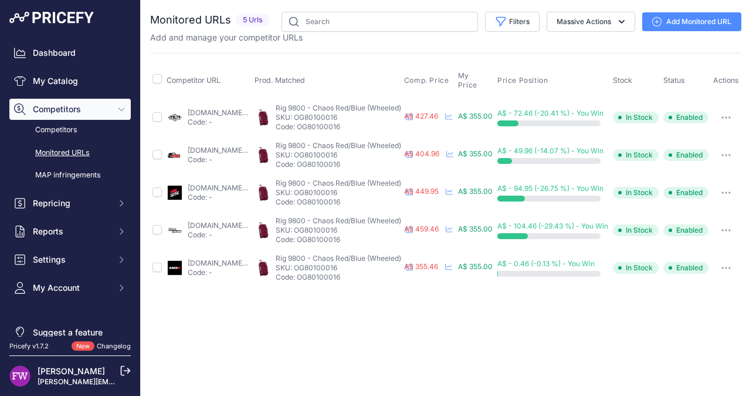
click at [734, 224] on button "button" at bounding box center [726, 230] width 23 height 16
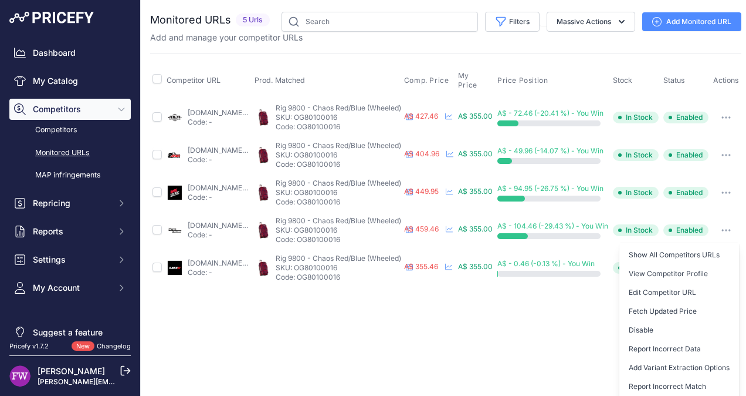
scroll to position [23, 35]
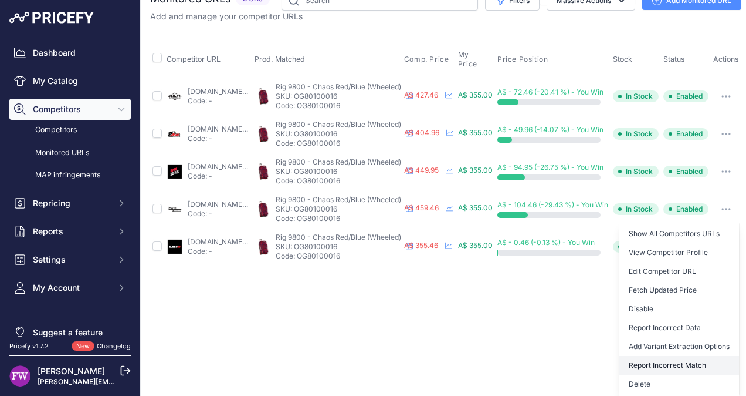
click at [677, 356] on button "Report Incorrect Match" at bounding box center [680, 365] width 120 height 19
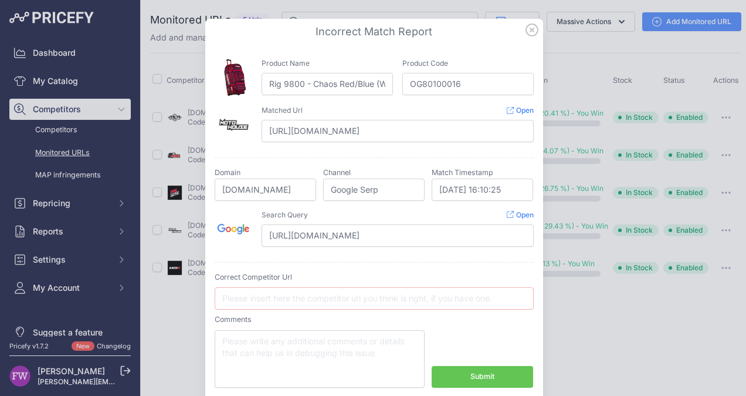
click at [529, 32] on icon at bounding box center [532, 30] width 12 height 12
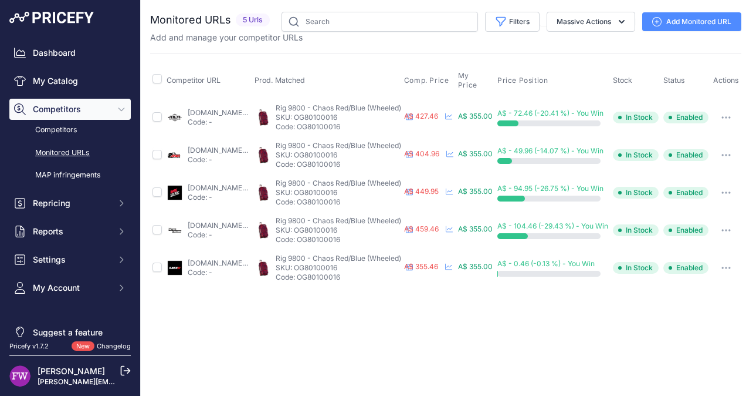
click at [736, 222] on button "button" at bounding box center [726, 230] width 23 height 16
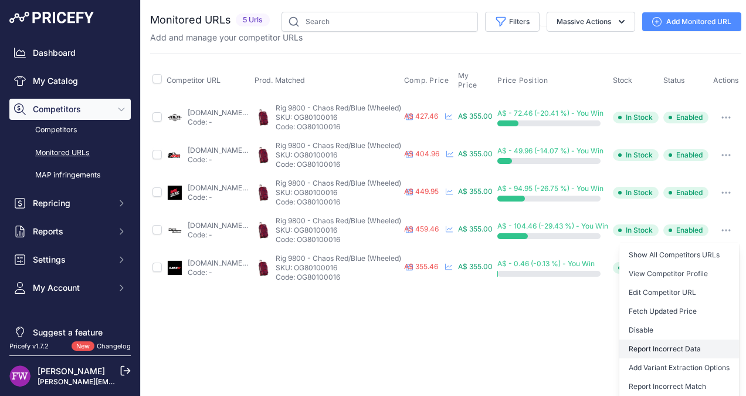
click at [705, 342] on button "Report Incorrect Data" at bounding box center [680, 348] width 120 height 19
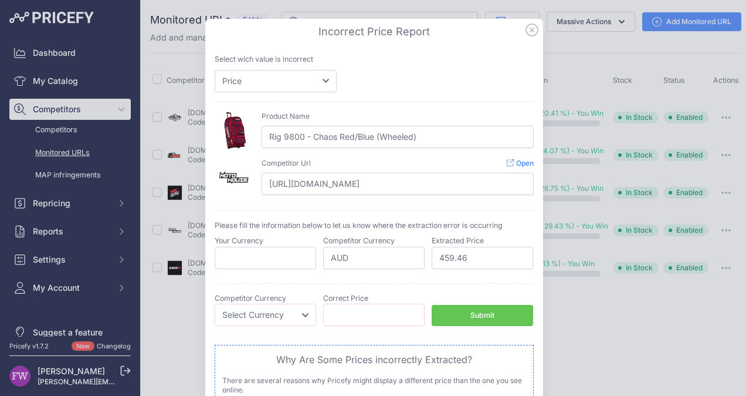
click at [526, 31] on icon at bounding box center [532, 30] width 12 height 12
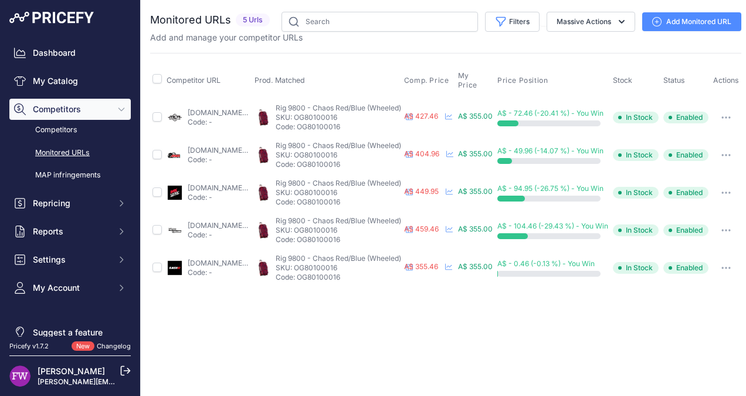
click at [219, 258] on link "easyr.com.au/products/ogio-rig-9800-wheeled-chaos-red-blue-gear-bag?prirule_jds…" at bounding box center [226, 262] width 76 height 9
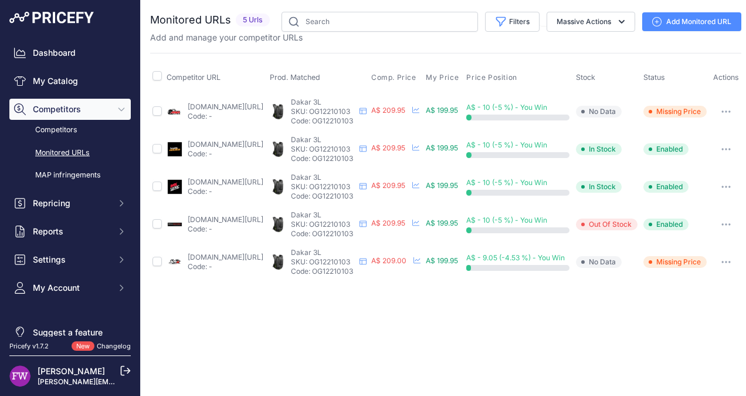
click at [211, 110] on link "[DOMAIN_NAME][URL]" at bounding box center [226, 106] width 76 height 9
click at [243, 148] on link "[DOMAIN_NAME][URL]" at bounding box center [226, 144] width 76 height 9
click at [230, 185] on link "[DOMAIN_NAME][URL]" at bounding box center [226, 181] width 76 height 9
click at [221, 224] on link "[DOMAIN_NAME][URL]" at bounding box center [226, 219] width 76 height 9
click at [234, 261] on link "[DOMAIN_NAME][URL]" at bounding box center [226, 256] width 76 height 9
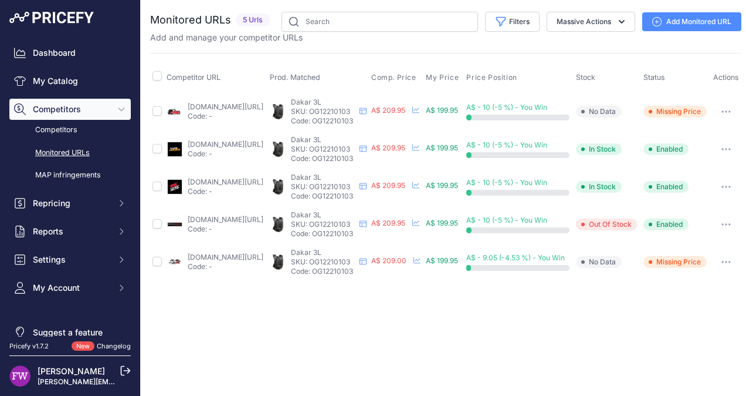
click at [731, 263] on icon "button" at bounding box center [726, 262] width 9 height 2
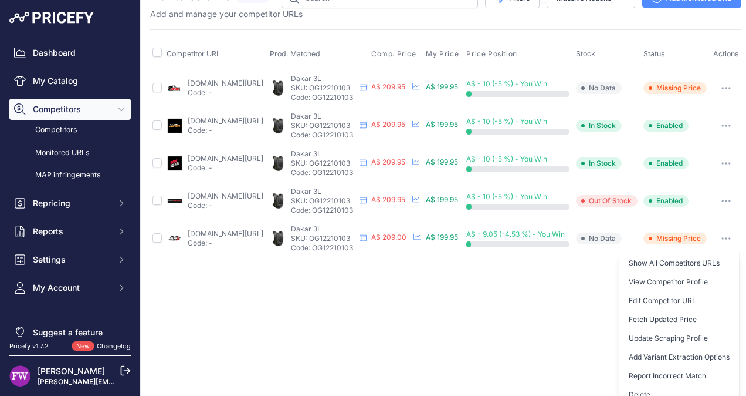
scroll to position [48, 3]
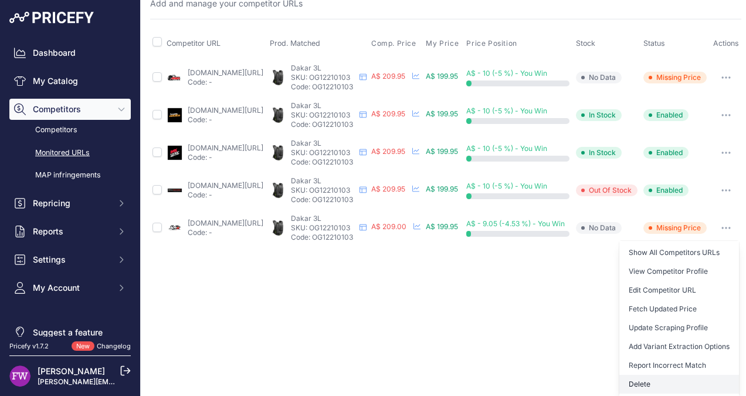
click at [681, 377] on button "Delete" at bounding box center [680, 383] width 120 height 19
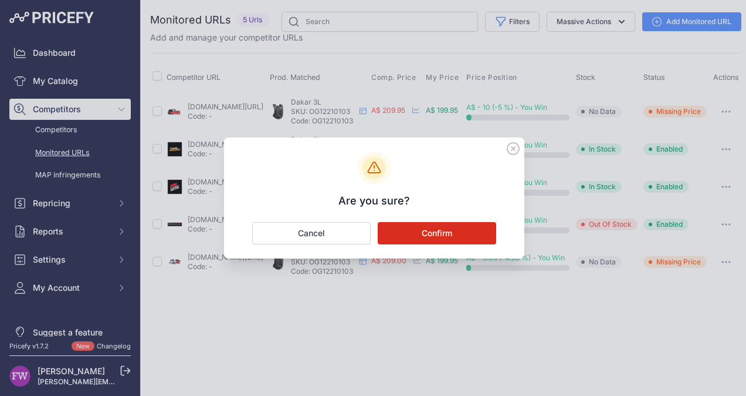
click at [470, 238] on button "Confirm" at bounding box center [437, 233] width 119 height 22
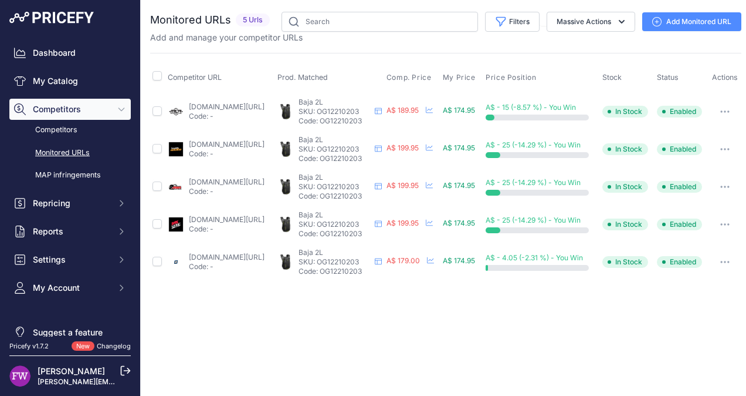
click at [242, 111] on link "mcas.com.au/ogio-hydration-bag-baja-2log12210203?prirule_jdsnikfkfjsd=7008" at bounding box center [227, 106] width 76 height 9
click at [261, 148] on link "shop.teammoto.com.au/ogio-hydration-baja-2l?prirule_jdsnikfkfjsd=7008" at bounding box center [227, 144] width 76 height 9
click at [241, 148] on link "shop.teammoto.com.au/ogio-hydration-baja-2l?prirule_jdsnikfkfjsd=7008" at bounding box center [227, 144] width 76 height 9
click at [216, 223] on link "mxstore.com.au/p/ogio-baja-black-yellow-2l-hydration-pack/122102.03?prirule_jds…" at bounding box center [227, 219] width 76 height 9
click at [244, 261] on link "motoheaven.com.au/products/ogio-baja-2l-hydration-bag-black?variant=39348949712…" at bounding box center [227, 256] width 76 height 9
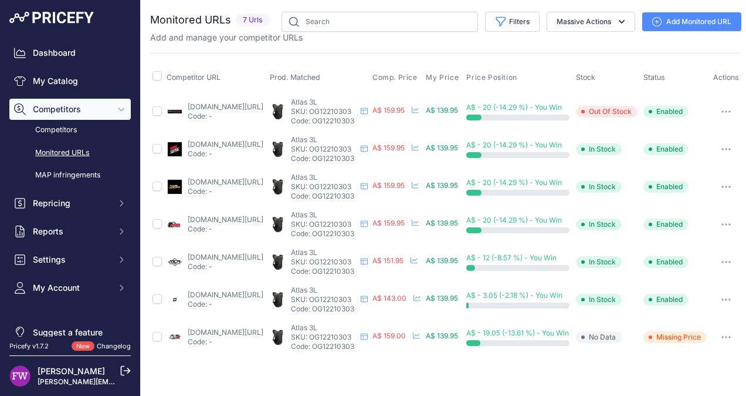
click at [203, 111] on link "brisbanemotorcycles.com.au/ogio-atlas-3l-black?prirule_jdsnikfkfjsd=7008" at bounding box center [226, 106] width 76 height 9
click at [234, 148] on link "mxstore.com.au/p/ogio-atlas-black-green-3l-hydration-pack/122103.03?prirule_jds…" at bounding box center [226, 144] width 76 height 9
click at [255, 186] on link "shop.teammoto.com.au/ogio-hydration-atlas-3l?prirule_jdsnikfkfjsd=7008" at bounding box center [226, 181] width 76 height 9
click at [227, 223] on link "amawarehouse.com.au/products/ogio-atlas-hydration-pack-3l?prirule_jdsnikfkfjsd=…" at bounding box center [226, 219] width 76 height 9
click at [232, 261] on link "mcas.com.au/ogio-atlas-3l-hydration-packog12210303?gad_campaignid=19785702409&g…" at bounding box center [226, 256] width 76 height 9
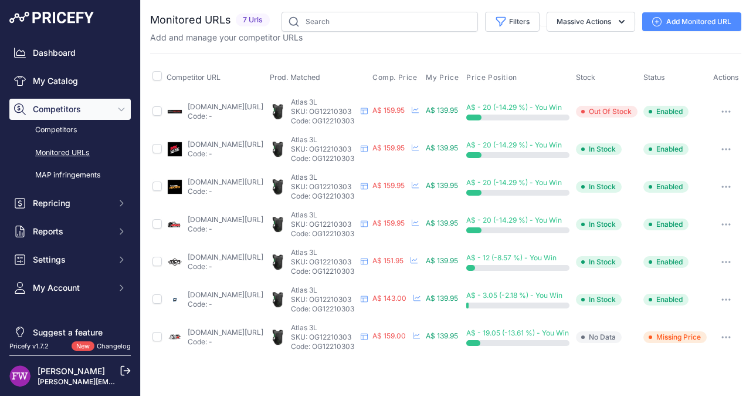
click at [223, 299] on link "motoheaven.com.au/products/ogio-atlas-3l-hydration-bag-black?variant=3934894974…" at bounding box center [226, 294] width 76 height 9
click at [244, 336] on link "amxsuperstores.com.au/products/ogio-atlas-3l?prirule_jdsnikfkfjsd=7008" at bounding box center [226, 331] width 76 height 9
drag, startPoint x: 731, startPoint y: 338, endPoint x: 719, endPoint y: 373, distance: 37.3
click at [719, 373] on div "Close You are not connected to the internet." at bounding box center [446, 198] width 610 height 396
click at [729, 339] on button "button" at bounding box center [726, 337] width 23 height 16
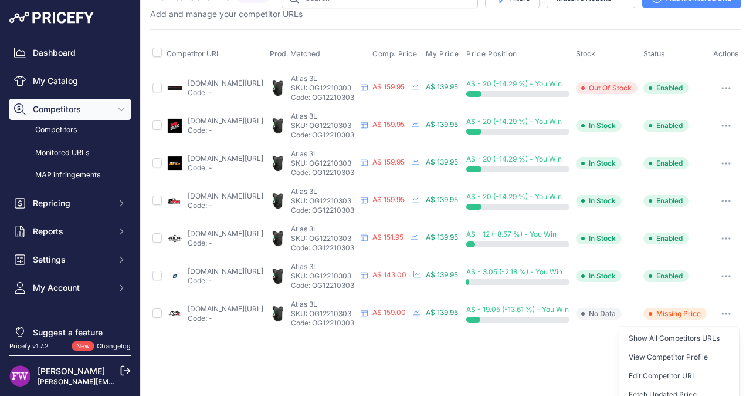
scroll to position [123, 0]
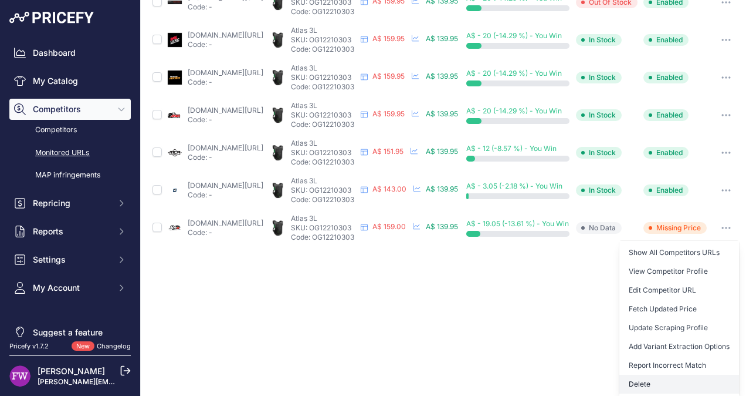
click at [688, 378] on button "Delete" at bounding box center [680, 383] width 120 height 19
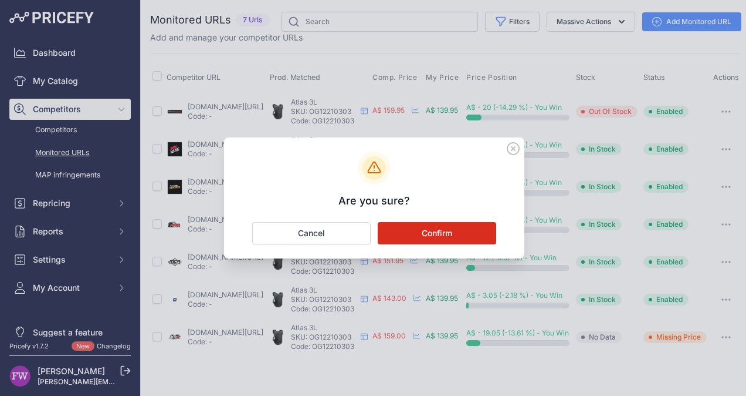
click at [480, 236] on button "Confirm" at bounding box center [437, 233] width 119 height 22
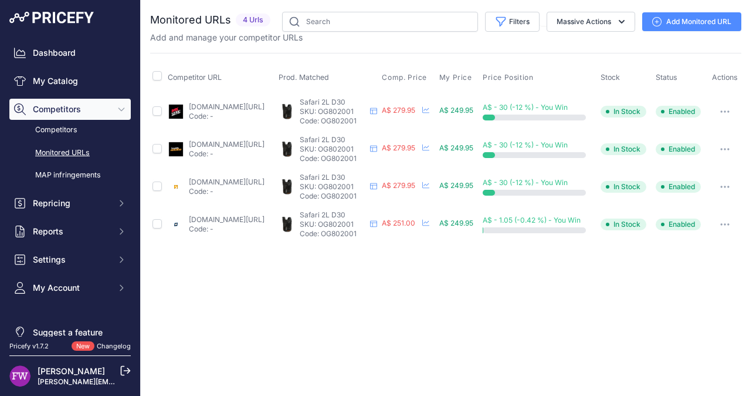
click at [236, 106] on link "[DOMAIN_NAME][URL]" at bounding box center [227, 106] width 76 height 9
click at [263, 143] on link "[DOMAIN_NAME][URL]" at bounding box center [227, 144] width 76 height 9
click at [258, 177] on link "[DOMAIN_NAME][URL]" at bounding box center [227, 181] width 76 height 9
click at [265, 144] on link "[DOMAIN_NAME][URL]" at bounding box center [227, 144] width 76 height 9
click at [265, 216] on link "motoheaven.com.au/products/ogio-safari-2l-d30-hydration-bag-black?variant=40265…" at bounding box center [227, 219] width 76 height 9
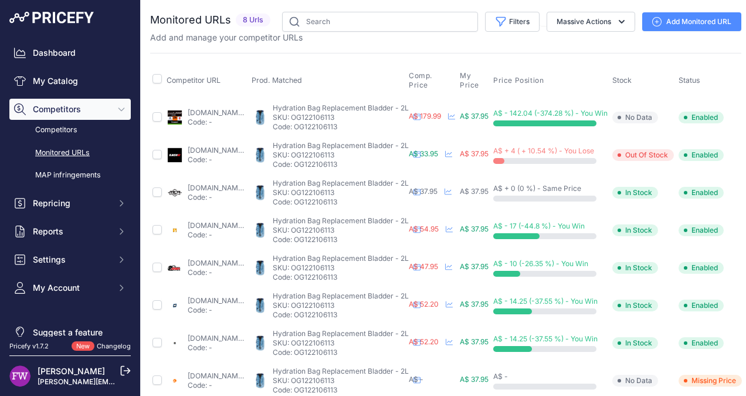
scroll to position [23, 0]
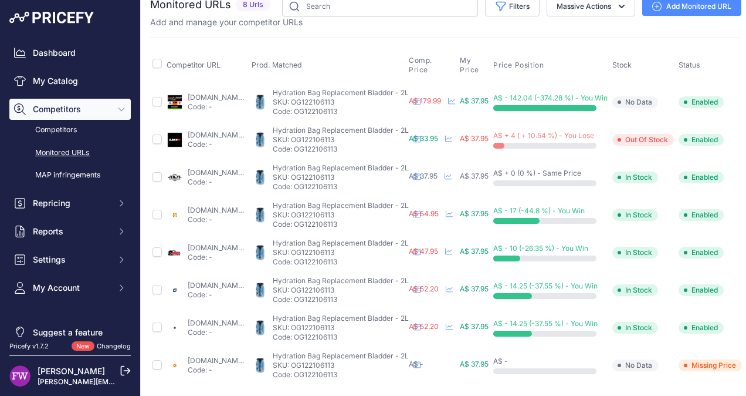
click at [251, 318] on link "everestmotorcycles.com/products/ogio-r-ment-bladder-3l-100oz-hydration-pack-blu…" at bounding box center [226, 322] width 76 height 9
click at [234, 93] on link "motohub.com.au/ogio-hydration-bag-replacement-bladder-3l-blue?prirule_jdsnikfkf…" at bounding box center [226, 97] width 76 height 9
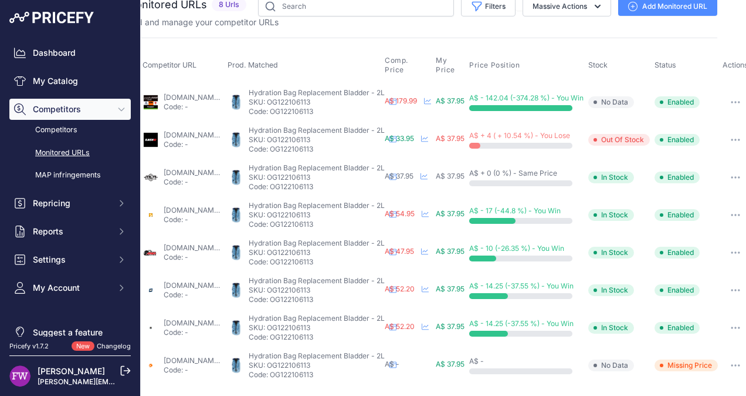
drag, startPoint x: 671, startPoint y: 373, endPoint x: 681, endPoint y: 374, distance: 10.0
click at [681, 374] on tr "motoin.de/accessories/luggage/accessories/ogio-hydration-bladder::79289.html?la…" at bounding box center [438, 365] width 625 height 38
click at [731, 101] on icon "button" at bounding box center [735, 102] width 9 height 2
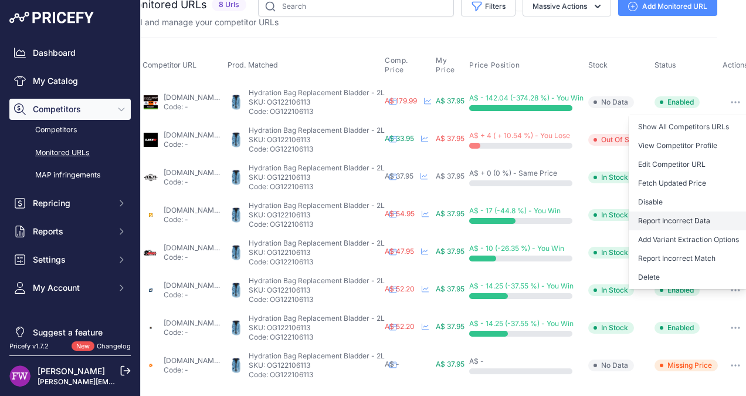
click at [674, 212] on button "Report Incorrect Data" at bounding box center [689, 220] width 120 height 19
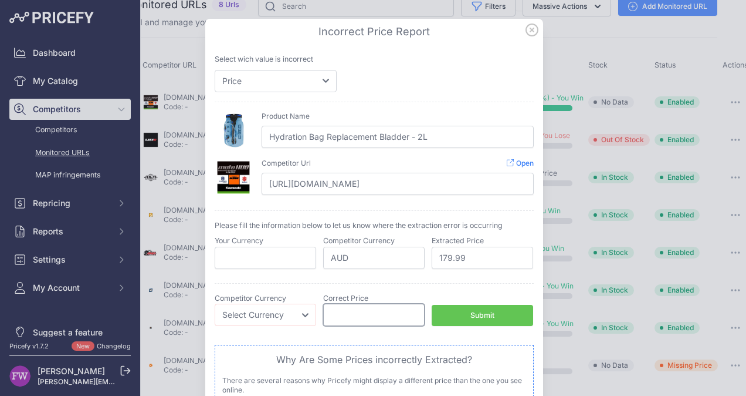
click at [373, 307] on input "number" at bounding box center [374, 314] width 102 height 22
click at [297, 313] on select "Select Currency EUR CAD CNY JPY PLN" at bounding box center [266, 314] width 102 height 22
select select "AUD"
click at [215, 303] on select "Select Currency EUR CAD CNY JPY PLN" at bounding box center [266, 314] width 102 height 22
click at [339, 307] on input "number" at bounding box center [374, 314] width 102 height 22
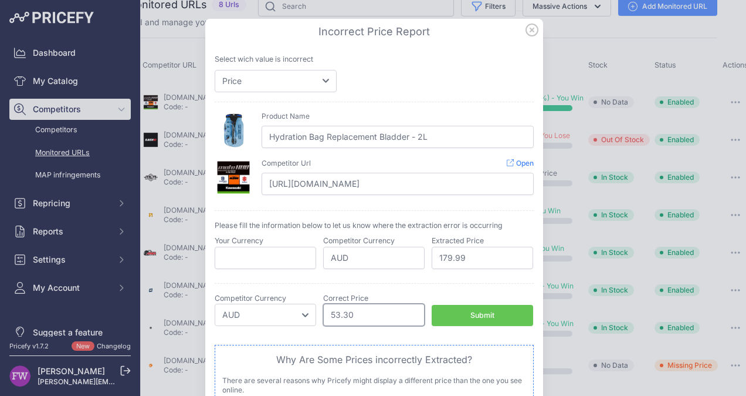
type input "53.30"
click at [460, 316] on button "Submit" at bounding box center [483, 316] width 102 height 22
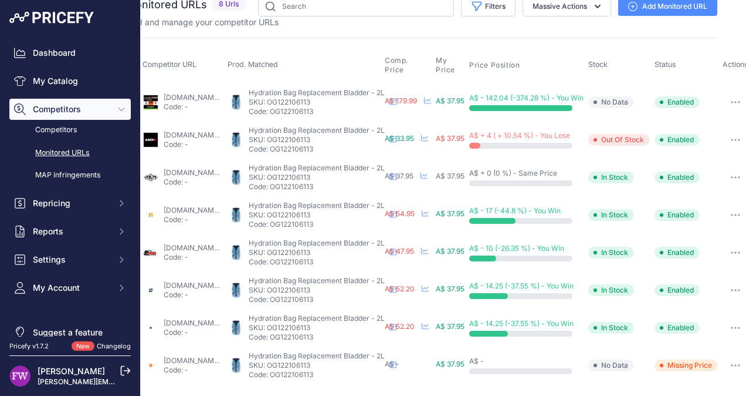
scroll to position [0, 0]
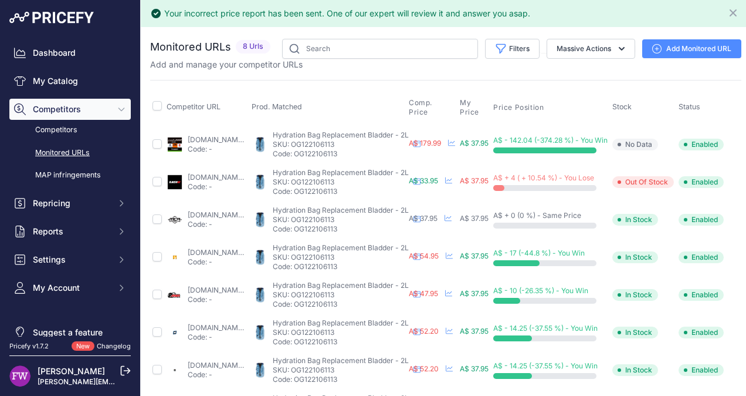
click at [210, 174] on link "easyr.com.au/products/thor-hydration-pack-replacement-bladder-2l?prirule_jdsnik…" at bounding box center [226, 177] width 76 height 9
click at [257, 215] on link "mcas.com.au/ogio-hydration-reservoir-bagsog122107113?prirule_jdsnikfkfjsd=7008" at bounding box center [226, 214] width 76 height 9
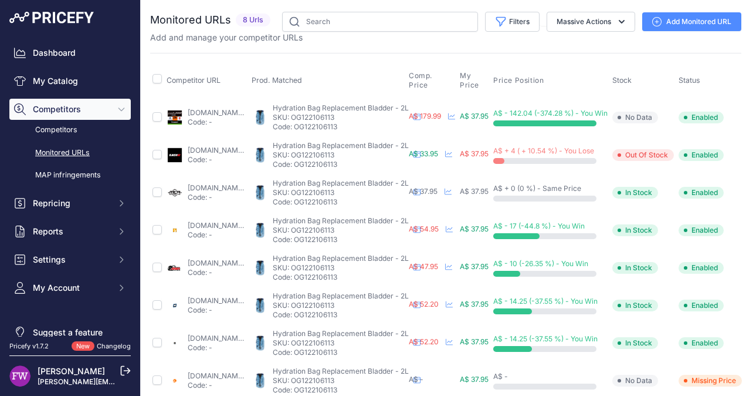
scroll to position [0, 26]
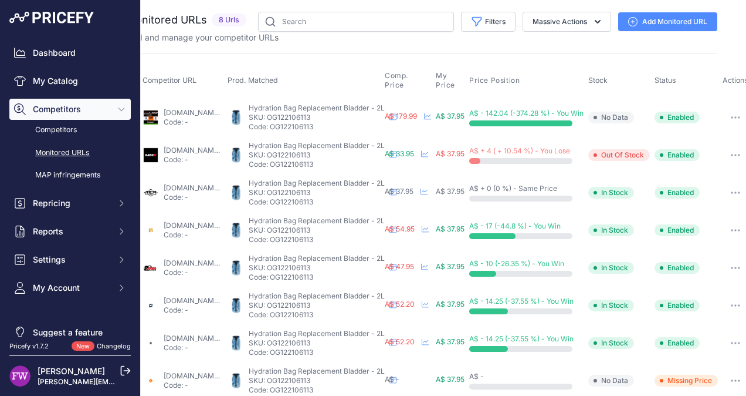
click at [634, 384] on span "No Data" at bounding box center [612, 380] width 46 height 12
click at [371, 197] on p "Code: OG122106113" at bounding box center [317, 201] width 136 height 9
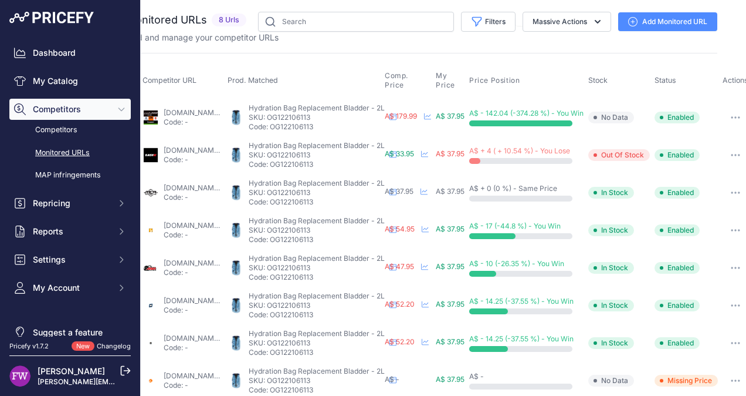
click at [741, 193] on button "button" at bounding box center [735, 192] width 23 height 16
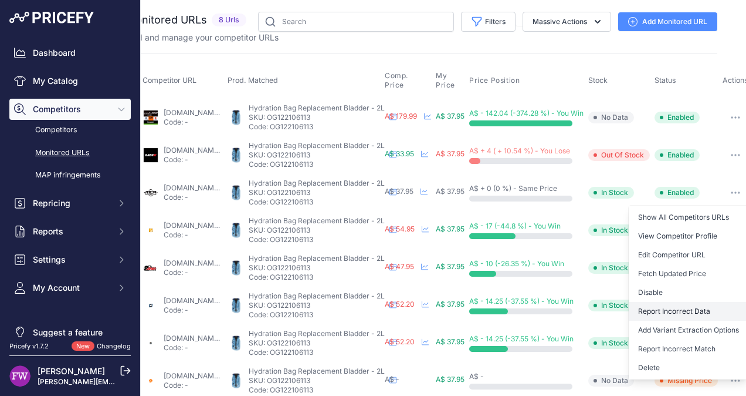
click at [696, 309] on button "Report Incorrect Data" at bounding box center [689, 311] width 120 height 19
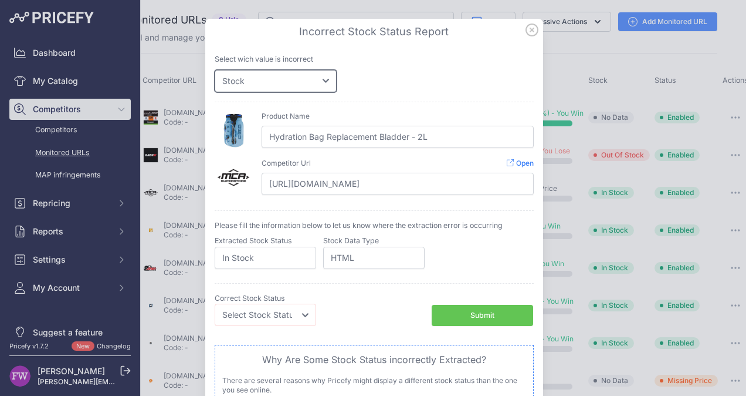
click at [318, 83] on select "Price Stock" at bounding box center [276, 81] width 122 height 22
select select "price"
click at [215, 70] on select "Price Stock" at bounding box center [276, 81] width 122 height 22
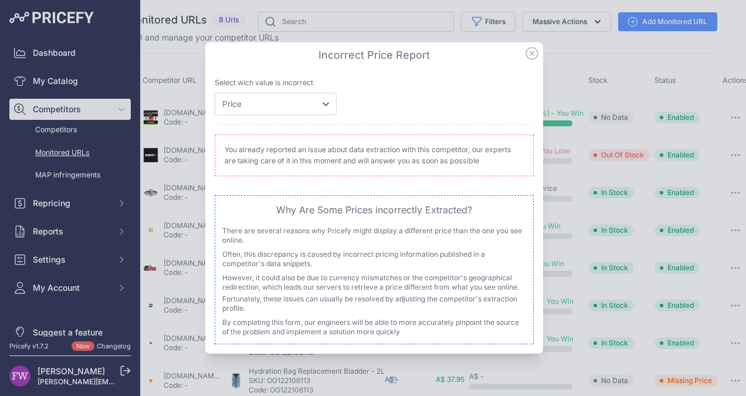
click at [533, 53] on icon at bounding box center [532, 54] width 12 height 12
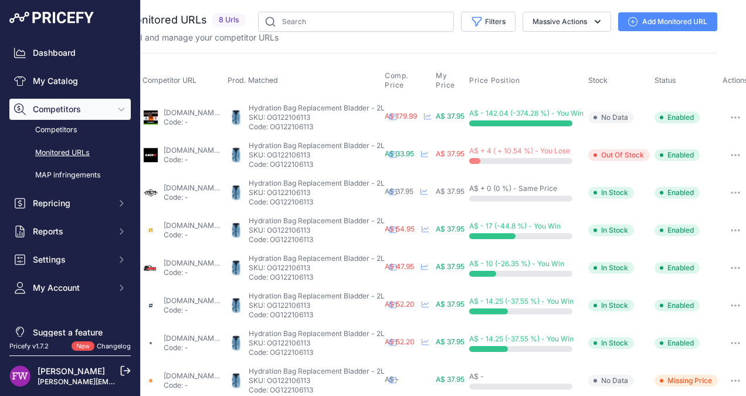
click at [195, 223] on link "bikebiz.com.au/products/ogio-blue-bladder-3l-100oz-blue-replacement-hydration-b…" at bounding box center [202, 225] width 76 height 9
click at [185, 260] on link "amawarehouse.com.au/products/ogio-replacement-bladder-kit-2l-1?prirule_jdsnikfk…" at bounding box center [202, 262] width 76 height 9
click at [192, 299] on link "motoheaven.com.au/products/ogio-r-ment-bladder-3l-100oz-hydration-pack-blue?var…" at bounding box center [202, 300] width 76 height 9
click at [181, 336] on link "everestmotorcycles.com/products/ogio-r-ment-bladder-3l-100oz-hydration-pack-blu…" at bounding box center [202, 337] width 76 height 9
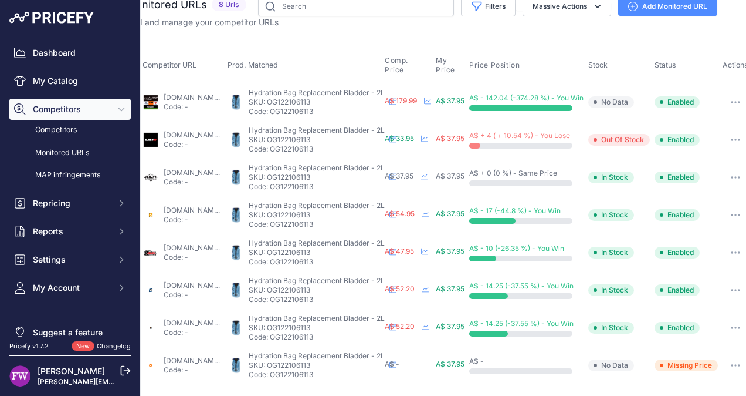
click at [186, 356] on link "motoin.de/accessories/luggage/accessories/ogio-hydration-bladder::79289.html?la…" at bounding box center [202, 360] width 76 height 9
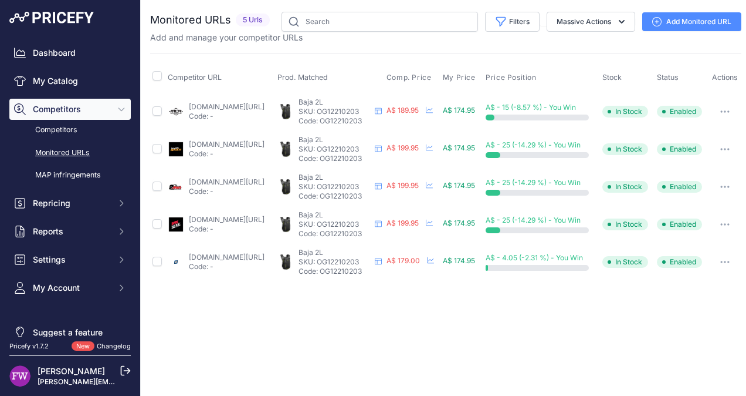
click at [207, 111] on link "[DOMAIN_NAME][URL]" at bounding box center [227, 106] width 76 height 9
click at [86, 79] on link "My Catalog" at bounding box center [69, 80] width 121 height 21
click at [99, 79] on link "My Catalog" at bounding box center [69, 80] width 121 height 21
click at [79, 89] on link "My Catalog" at bounding box center [69, 80] width 121 height 21
click at [73, 82] on link "My Catalog" at bounding box center [69, 80] width 121 height 21
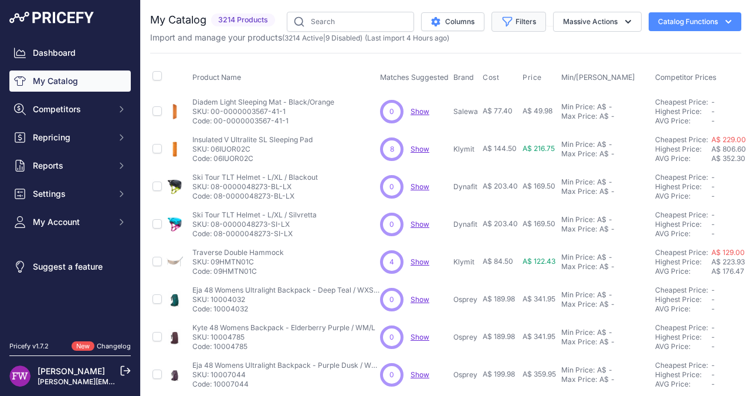
click at [533, 23] on button "Filters" at bounding box center [519, 22] width 55 height 20
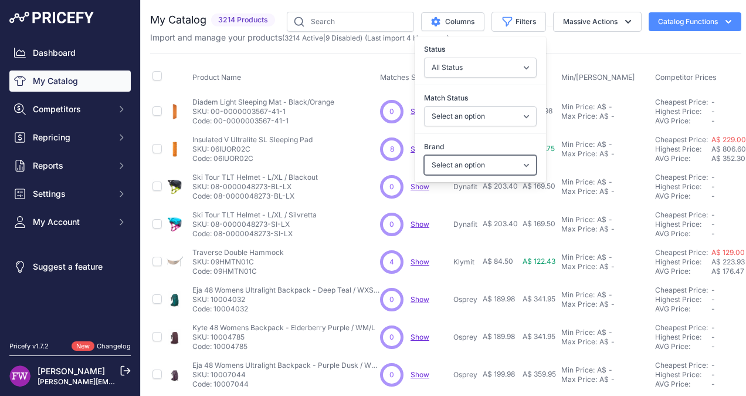
click at [502, 162] on select "Select an option 100% 226ERS Abus Albek [PERSON_NAME] BBB Cycling Biolite Black…" at bounding box center [480, 165] width 113 height 20
select select "Ogio"
click at [424, 155] on select "Select an option 100% 226ERS Abus Albek [PERSON_NAME] BBB Cycling Biolite Black…" at bounding box center [480, 165] width 113 height 20
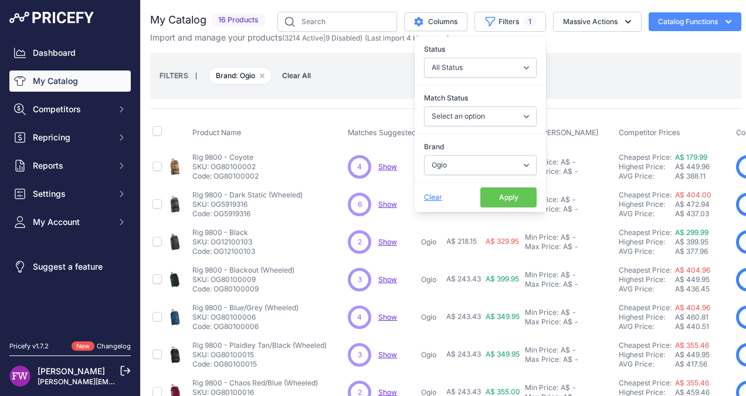
click at [491, 191] on button "Apply" at bounding box center [509, 197] width 56 height 20
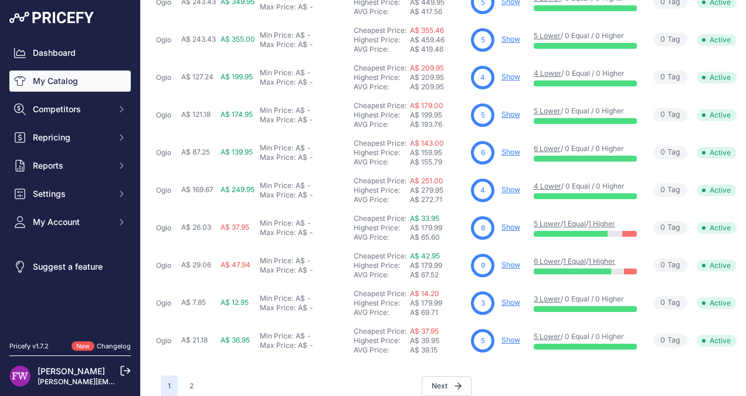
scroll to position [371, 265]
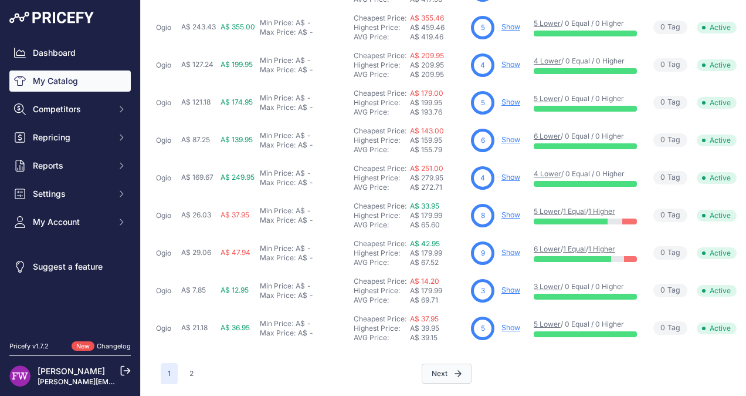
click at [455, 370] on icon "button" at bounding box center [458, 373] width 7 height 7
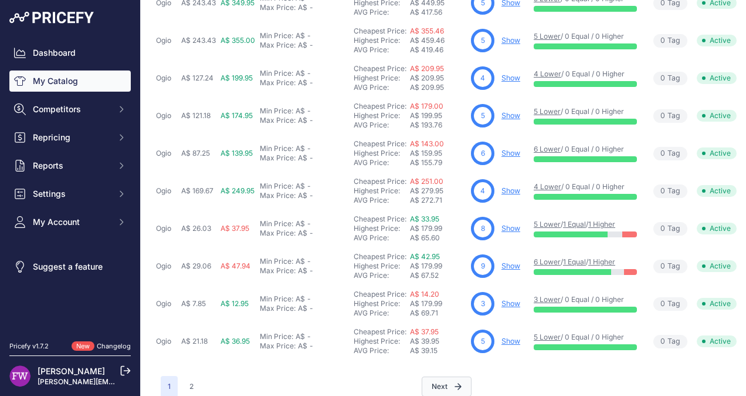
scroll to position [392, 265]
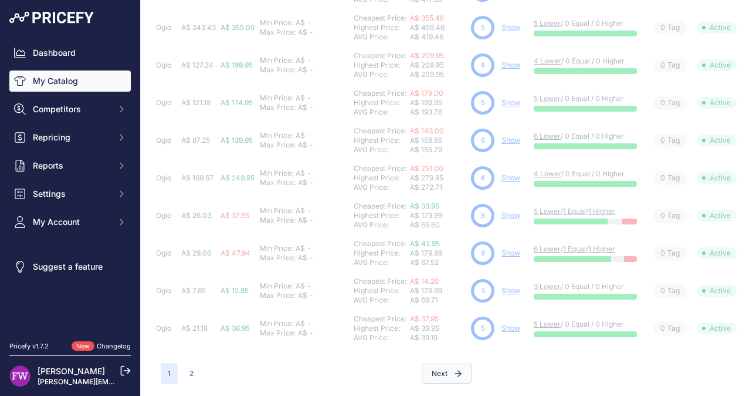
scroll to position [0, 124]
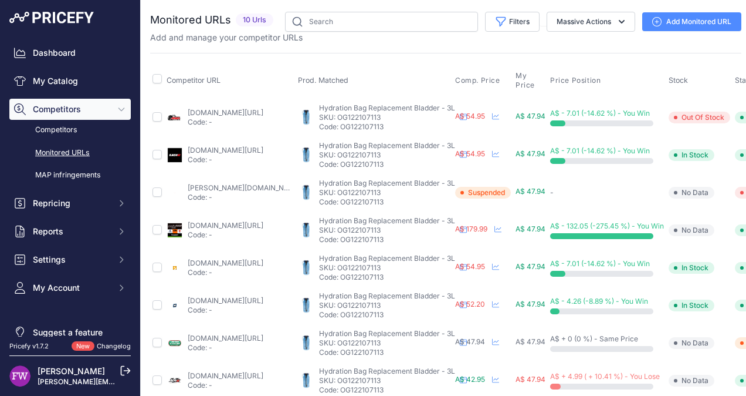
click at [224, 109] on link "amawarehouse.com.au/products/ogio-3l-blue-hydration-bladder?prirule_jdsnikfkfjs…" at bounding box center [226, 112] width 76 height 9
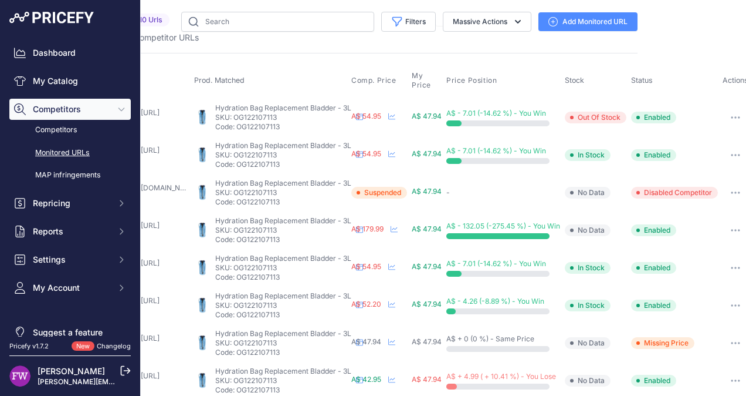
scroll to position [0, 116]
drag, startPoint x: 724, startPoint y: 114, endPoint x: 681, endPoint y: 45, distance: 81.4
click at [681, 45] on main "Close You are not connected to the internet." at bounding box center [446, 198] width 610 height 396
click at [739, 117] on icon "button" at bounding box center [739, 117] width 1 height 1
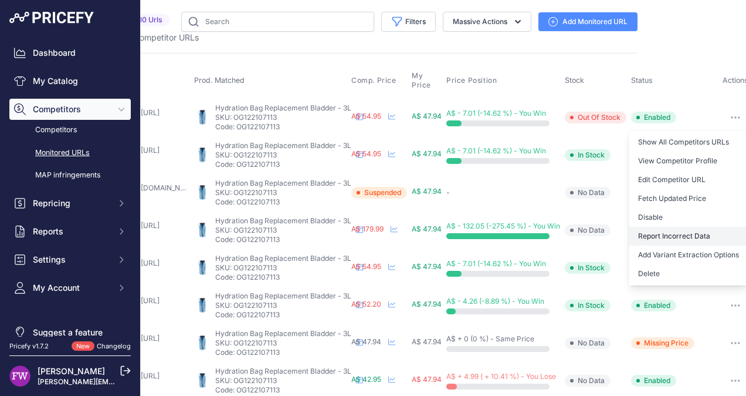
click at [670, 235] on button "Report Incorrect Data" at bounding box center [689, 236] width 120 height 19
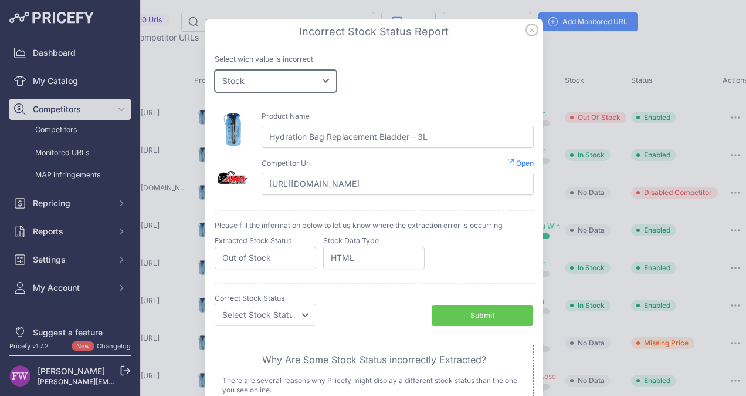
click at [321, 78] on select "Price Stock" at bounding box center [276, 81] width 122 height 22
select select "price"
click at [215, 70] on select "Price Stock" at bounding box center [276, 81] width 122 height 22
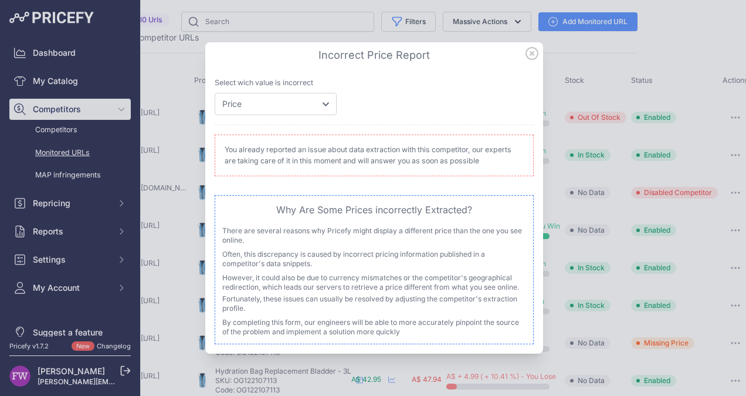
click at [533, 55] on icon at bounding box center [532, 54] width 12 height 12
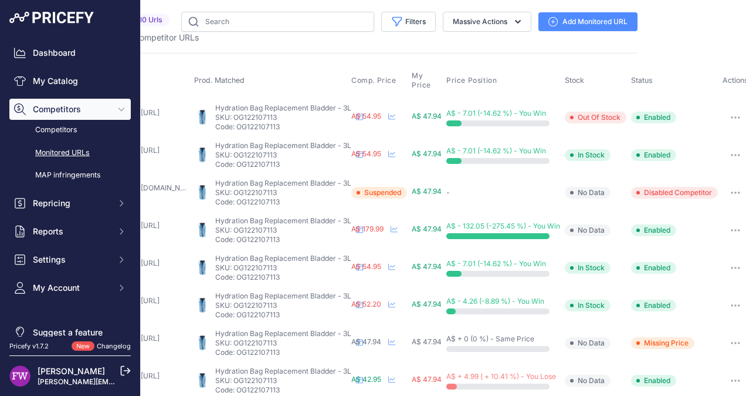
click at [154, 150] on link "easyr.com.au/products/ogio-replacement-hydration-bag-blue-bladder-3l-100oz?prir…" at bounding box center [122, 150] width 76 height 9
click at [160, 187] on link "kogan.com/au/buy/supply-solutions-group-thorzt-hydration-backpack-3l-replacemen…" at bounding box center [150, 187] width 133 height 9
click at [157, 222] on link "motohub.com.au/ogio-hydration-bag-replacement-bladder-3l-blue?prirule_jdsnikfkf…" at bounding box center [122, 225] width 76 height 9
click at [728, 227] on button "button" at bounding box center [735, 230] width 23 height 16
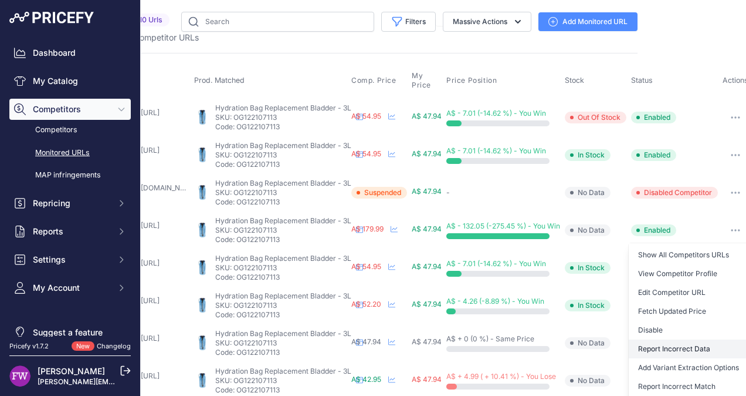
click at [678, 350] on button "Report Incorrect Data" at bounding box center [689, 348] width 120 height 19
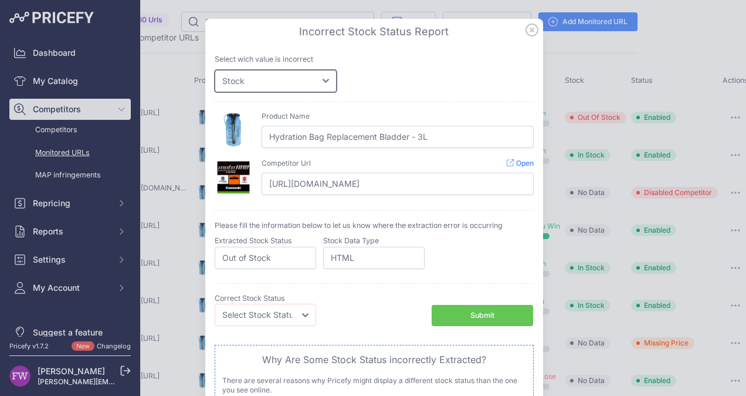
click at [319, 80] on select "Price Stock" at bounding box center [276, 81] width 122 height 22
select select "price"
click at [215, 70] on select "Price Stock" at bounding box center [276, 81] width 122 height 22
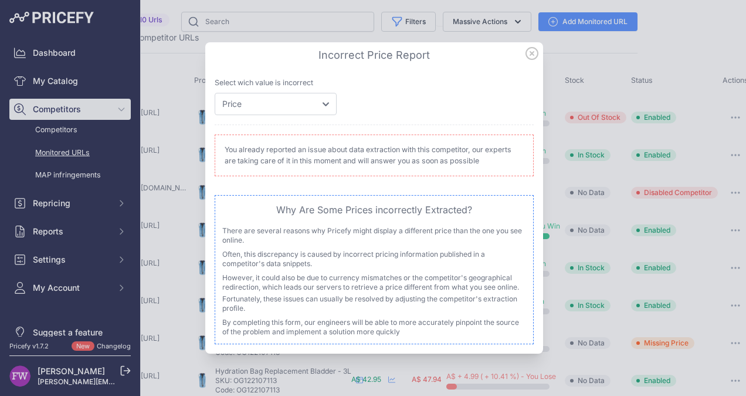
click at [532, 55] on icon at bounding box center [532, 53] width 13 height 13
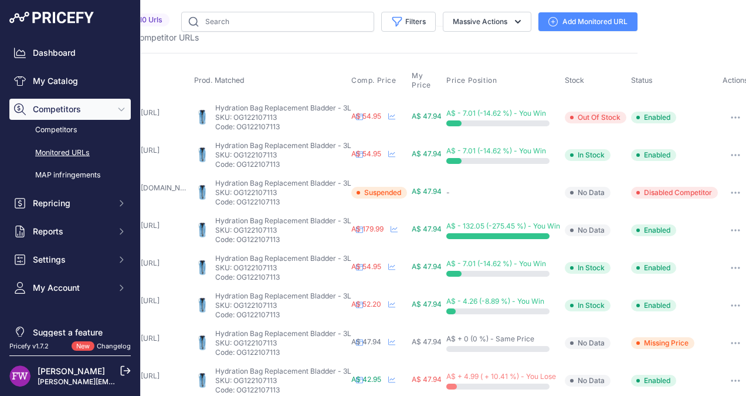
click at [159, 260] on link "bikebiz.com.au/products/ogio-blue-bladder-3l-100oz-blue-replacement-hydration-b…" at bounding box center [122, 262] width 76 height 9
click at [153, 296] on link "motoheaven.com.au/products/ogio-r-ment-bladder-3l-100oz-hydration-pack-blue?var…" at bounding box center [122, 300] width 76 height 9
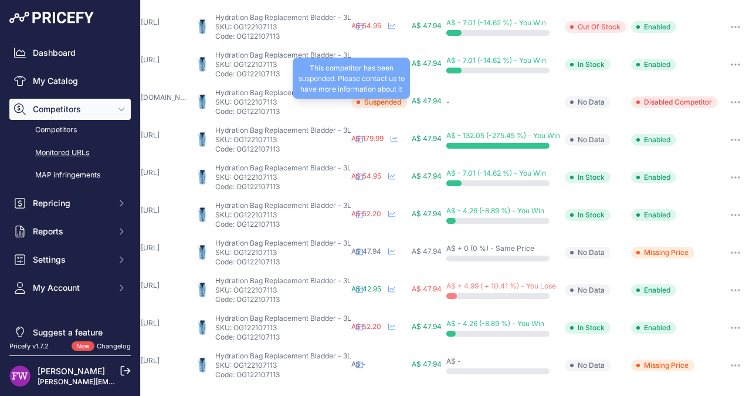
scroll to position [99, 116]
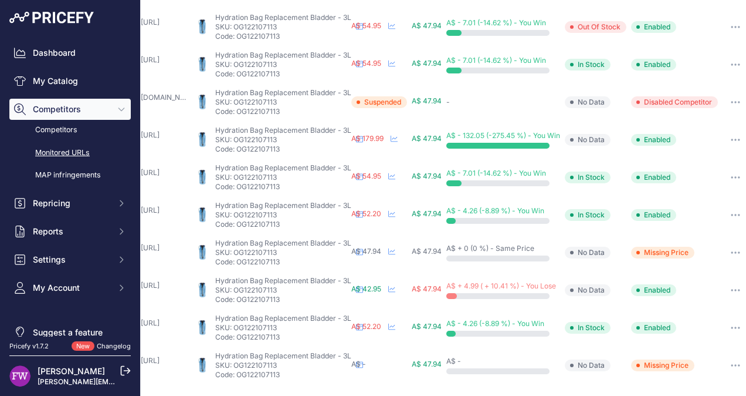
click at [158, 243] on link "peterstevens.com.au/caog122106113-ogio-replacement-bladder-hydration-bag.html?p…" at bounding box center [122, 247] width 76 height 9
click at [154, 280] on link "amxsuperstores.com.au/products/ogio-hydration-bag-replacement-bladder?prirule_j…" at bounding box center [122, 284] width 76 height 9
click at [158, 318] on link "everestmotorcycles.com/products/ogio-r-ment-bladder-3l-100oz-hydration-pack-blu…" at bounding box center [122, 322] width 76 height 9
click at [151, 356] on link "motoin.de/accessories/luggage/accessories/ogio-hydration-bladder::79289.html?la…" at bounding box center [122, 360] width 76 height 9
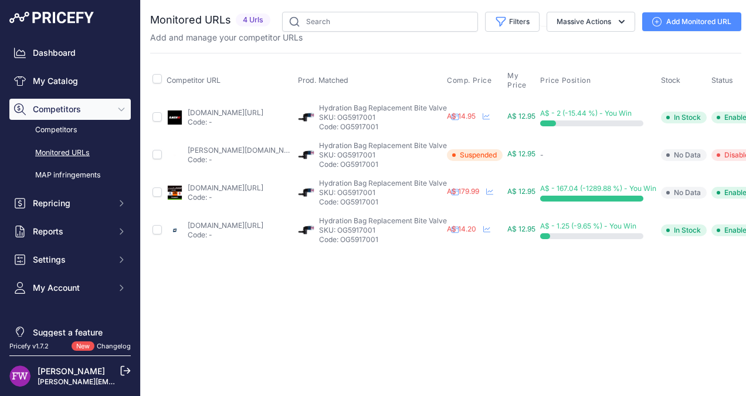
click at [200, 109] on link "easyr.com.au/products/ogio-replacement-hydration-bag-black-bite-valve?prirule_j…" at bounding box center [226, 112] width 76 height 9
click at [209, 150] on link "kogan.com/au/buy/virodeals-4pcs-replacement-bite-valve-for-hydration-pack-for-c…" at bounding box center [283, 150] width 190 height 9
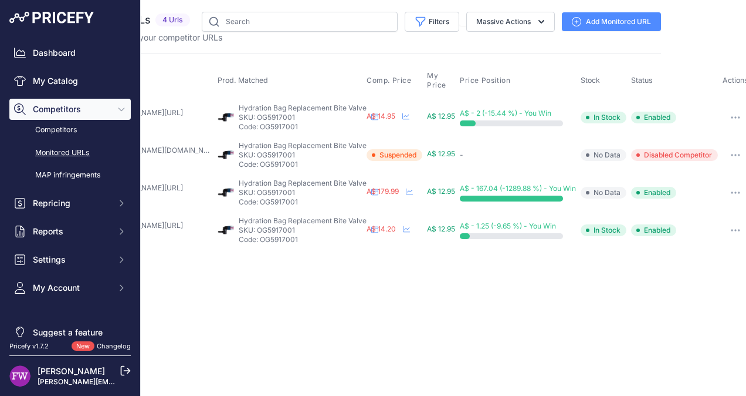
click at [735, 149] on button "button" at bounding box center [735, 155] width 23 height 16
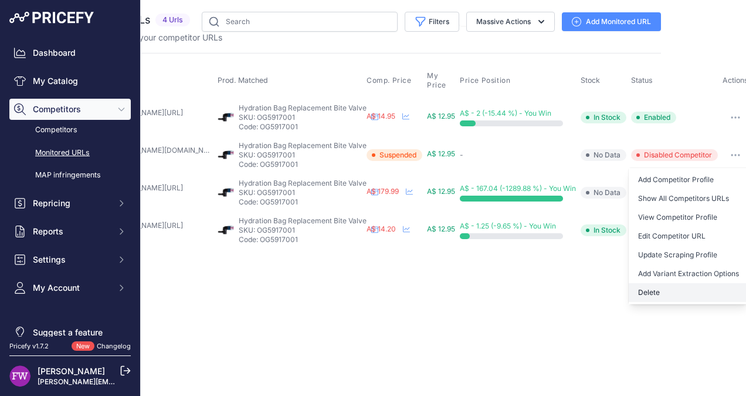
click at [671, 292] on button "Delete" at bounding box center [689, 292] width 120 height 19
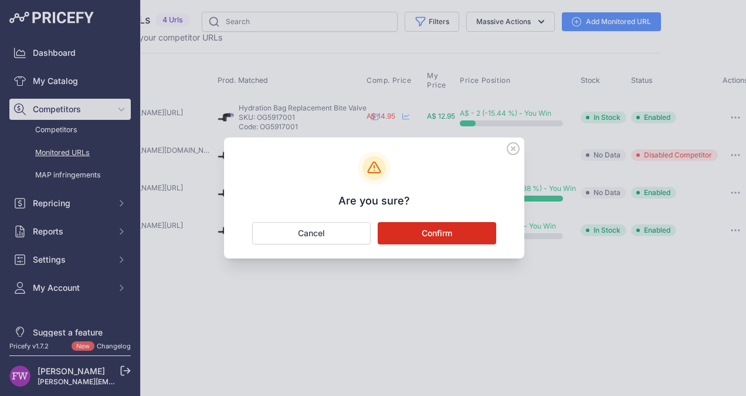
click at [478, 229] on button "Confirm" at bounding box center [437, 233] width 119 height 22
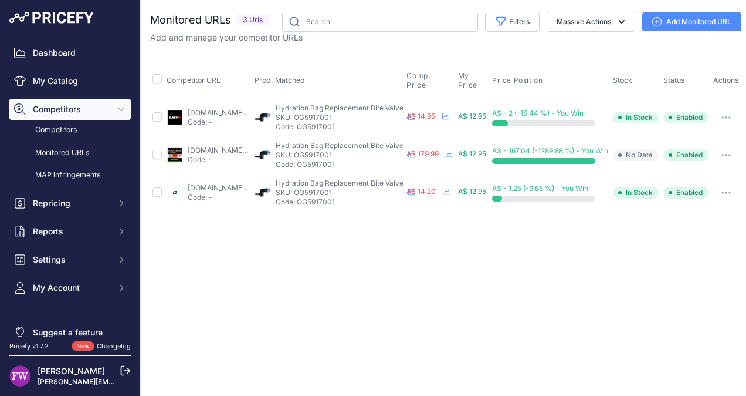
scroll to position [0, 0]
click at [203, 144] on td "motohub.com.au/ogio-hydration-bag-r-ment-bite-valve-black?prirule_jdsnikfkfjsd=…" at bounding box center [208, 155] width 88 height 38
click at [205, 149] on link "motohub.com.au/ogio-hydration-bag-r-ment-bite-valve-black?prirule_jdsnikfkfjsd=…" at bounding box center [226, 150] width 76 height 9
click at [731, 155] on icon "button" at bounding box center [726, 155] width 9 height 2
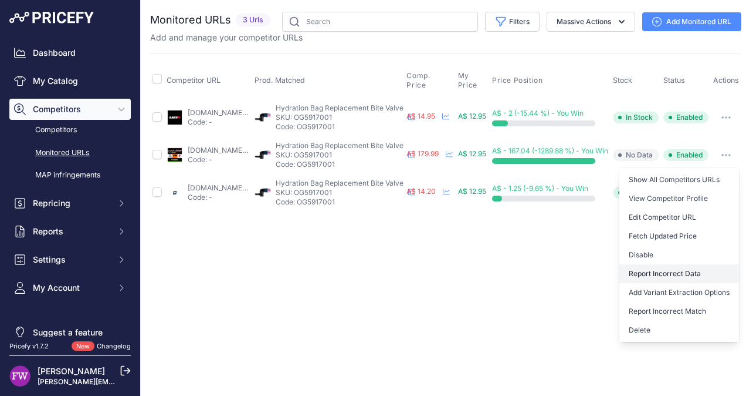
click at [687, 269] on button "Report Incorrect Data" at bounding box center [680, 273] width 120 height 19
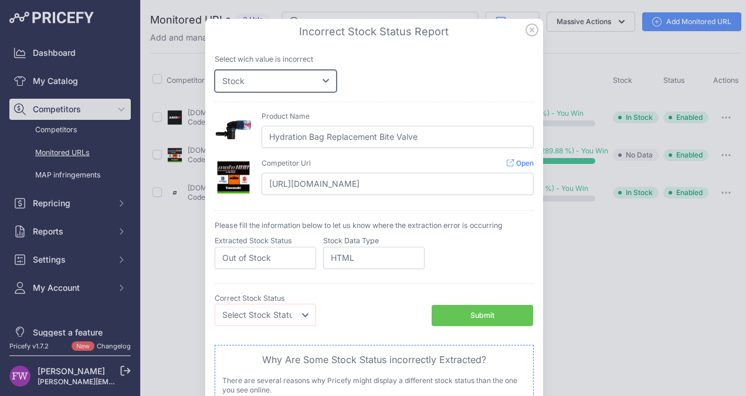
click at [323, 82] on select "Price Stock" at bounding box center [276, 81] width 122 height 22
select select "price"
click at [215, 70] on select "Price Stock" at bounding box center [276, 81] width 122 height 22
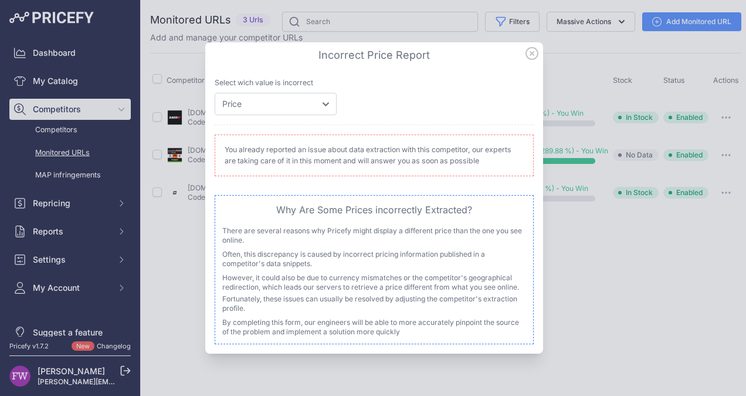
click at [526, 53] on icon at bounding box center [532, 54] width 12 height 12
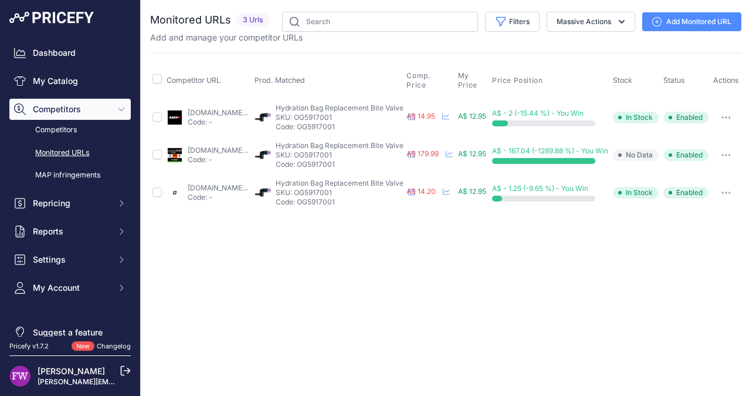
click at [239, 185] on link "motoheaven.com.au/products/ogio-hydration-bag-replacement-bite-valve-black?prir…" at bounding box center [226, 187] width 76 height 9
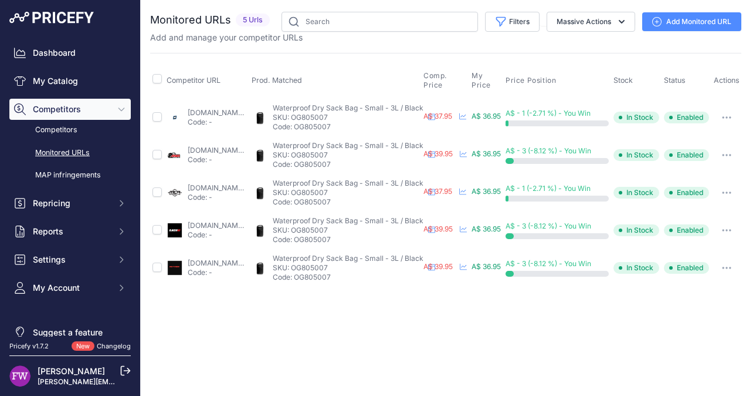
click at [222, 110] on link "[DOMAIN_NAME][URL]" at bounding box center [226, 112] width 76 height 9
click at [238, 149] on link "[DOMAIN_NAME][URL]" at bounding box center [226, 150] width 76 height 9
click at [229, 185] on link "[DOMAIN_NAME][URL]" at bounding box center [226, 187] width 76 height 9
click at [234, 223] on link "[DOMAIN_NAME][URL]" at bounding box center [226, 225] width 76 height 9
click at [215, 261] on link "[DOMAIN_NAME][URL]" at bounding box center [226, 262] width 76 height 9
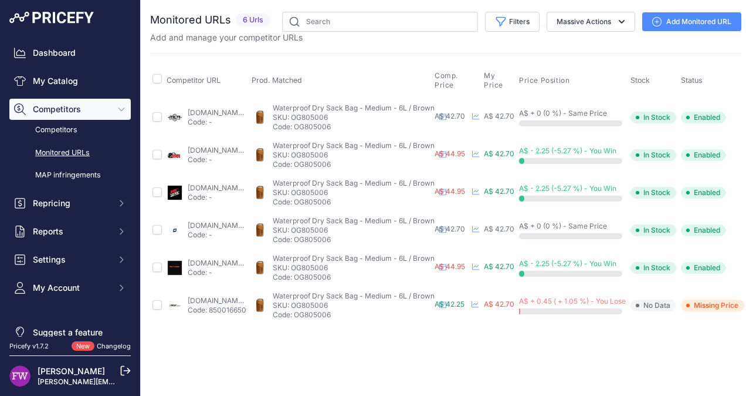
click at [214, 113] on link "[DOMAIN_NAME][URL]" at bounding box center [226, 112] width 76 height 9
click at [245, 146] on link "[DOMAIN_NAME][URL]" at bounding box center [226, 150] width 76 height 9
click at [236, 184] on link "[DOMAIN_NAME][URL]" at bounding box center [226, 187] width 76 height 9
click at [236, 223] on link "[DOMAIN_NAME][URL]" at bounding box center [226, 225] width 76 height 9
click at [208, 262] on link "[DOMAIN_NAME][URL]" at bounding box center [226, 262] width 76 height 9
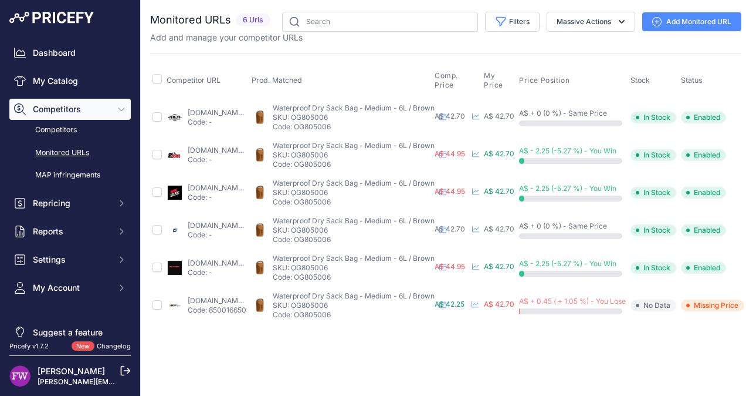
click at [228, 298] on link "[DOMAIN_NAME][URL]" at bounding box center [226, 300] width 76 height 9
